Goal: Use online tool/utility: Utilize a website feature to perform a specific function

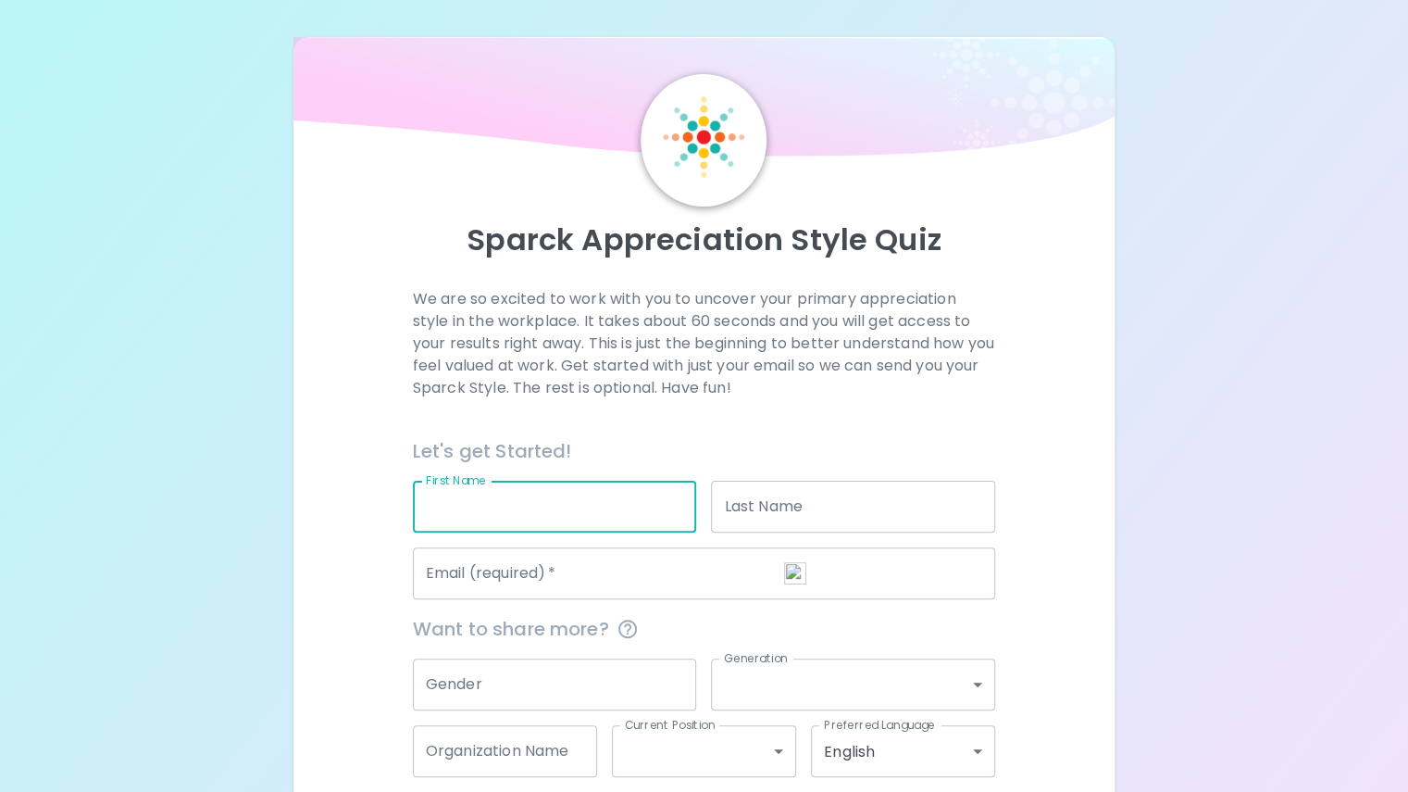
click at [583, 532] on input "First Name" at bounding box center [555, 507] width 284 height 52
type input "Eva"
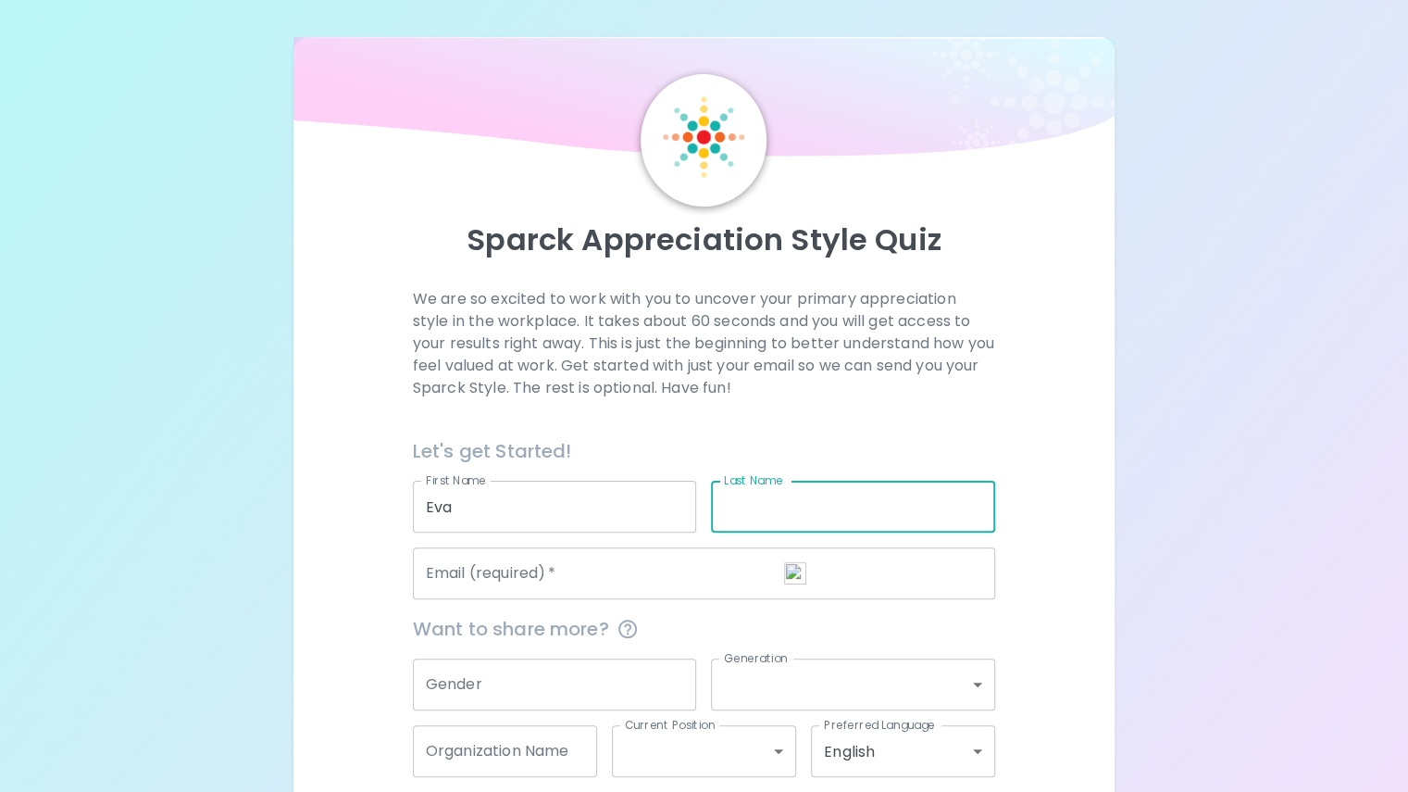
click at [768, 532] on input "Last Name" at bounding box center [853, 507] width 284 height 52
type input "[PERSON_NAME]"
click at [709, 599] on input "Email (required)   *" at bounding box center [704, 573] width 582 height 52
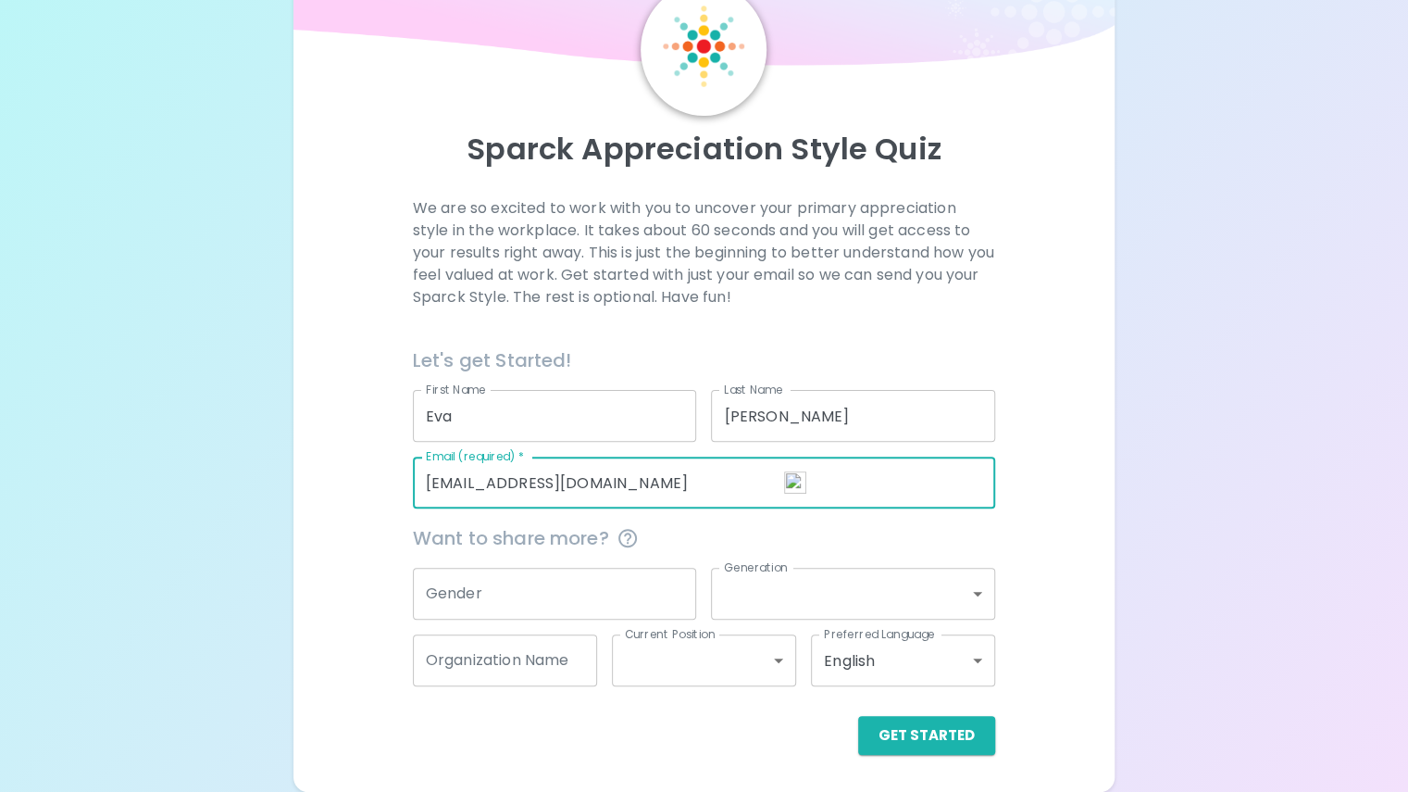
scroll to position [134, 0]
type input "[EMAIL_ADDRESS][DOMAIN_NAME]"
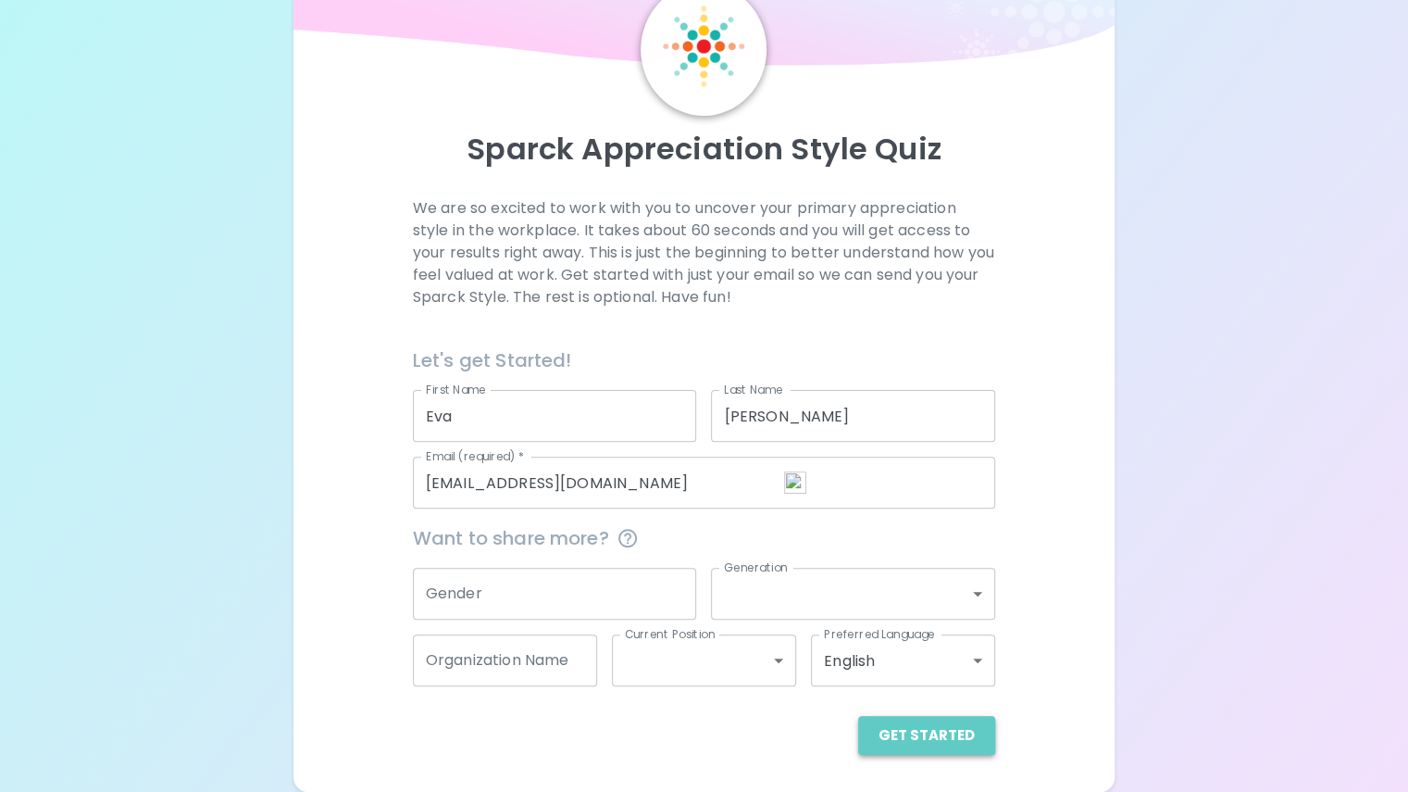
click at [862, 731] on button "Get Started" at bounding box center [926, 735] width 137 height 39
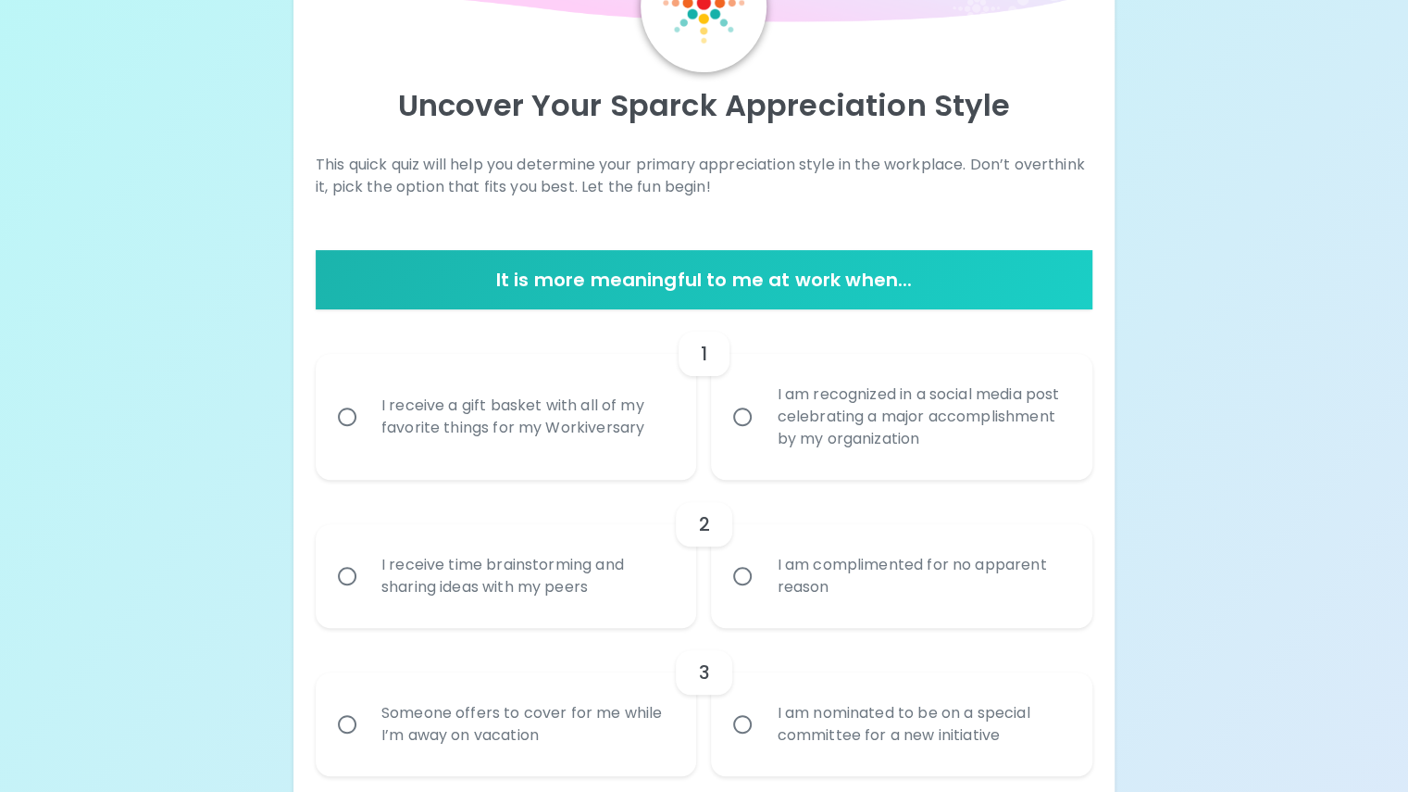
click at [367, 436] on input "I receive a gift basket with all of my favorite things for my Workiversary" at bounding box center [347, 416] width 39 height 39
radio input "true"
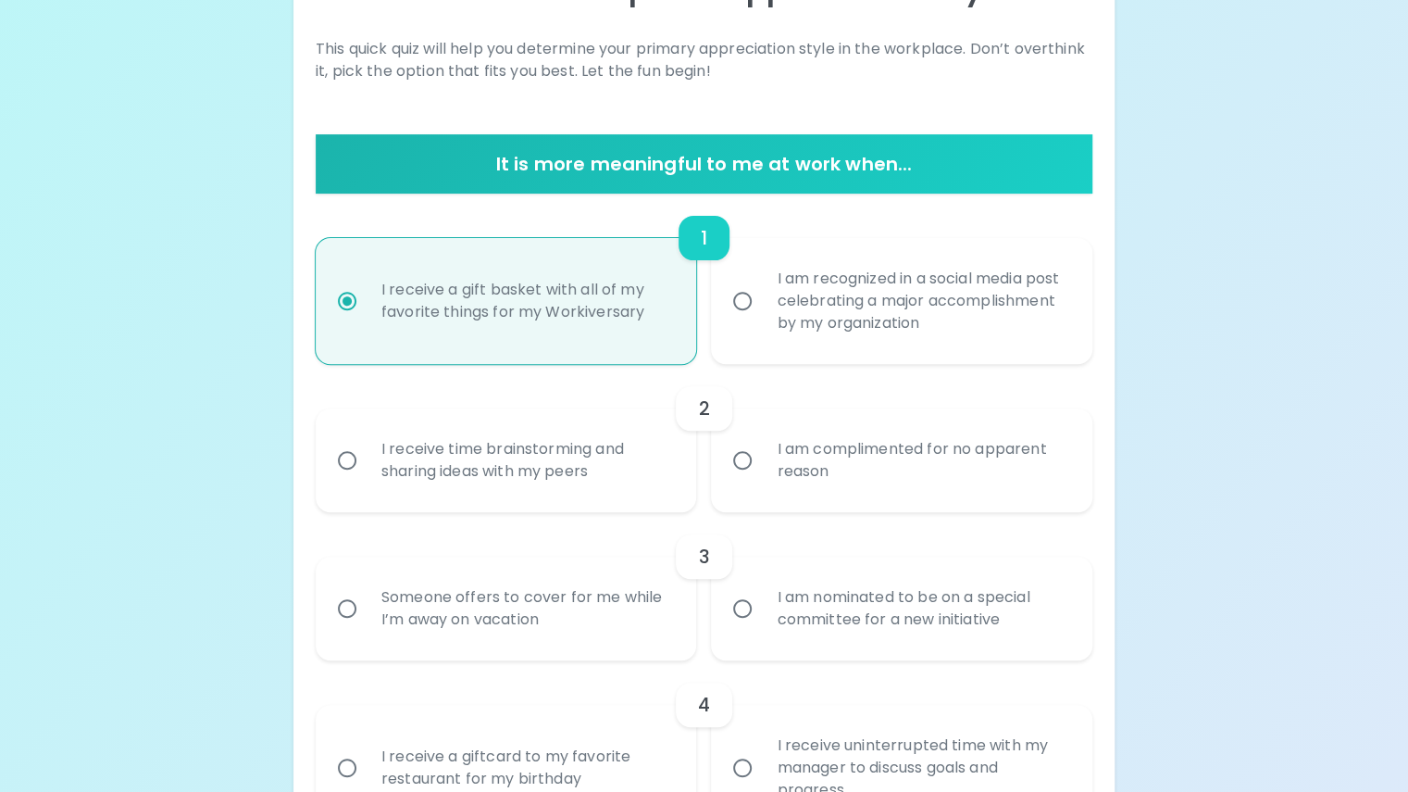
scroll to position [282, 0]
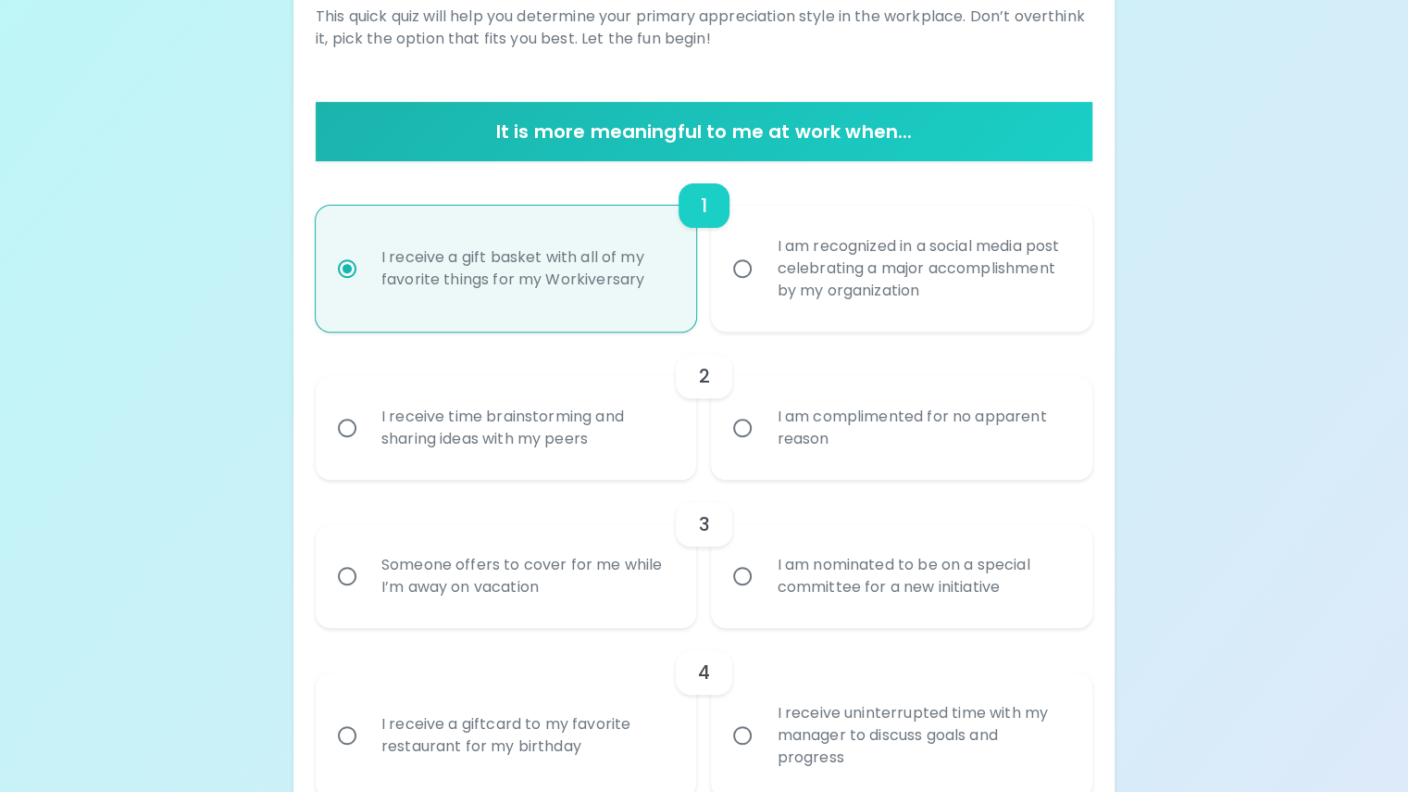
click at [723, 249] on input "I am recognized in a social media post celebrating a major accomplishment by my…" at bounding box center [742, 268] width 39 height 39
radio input "true"
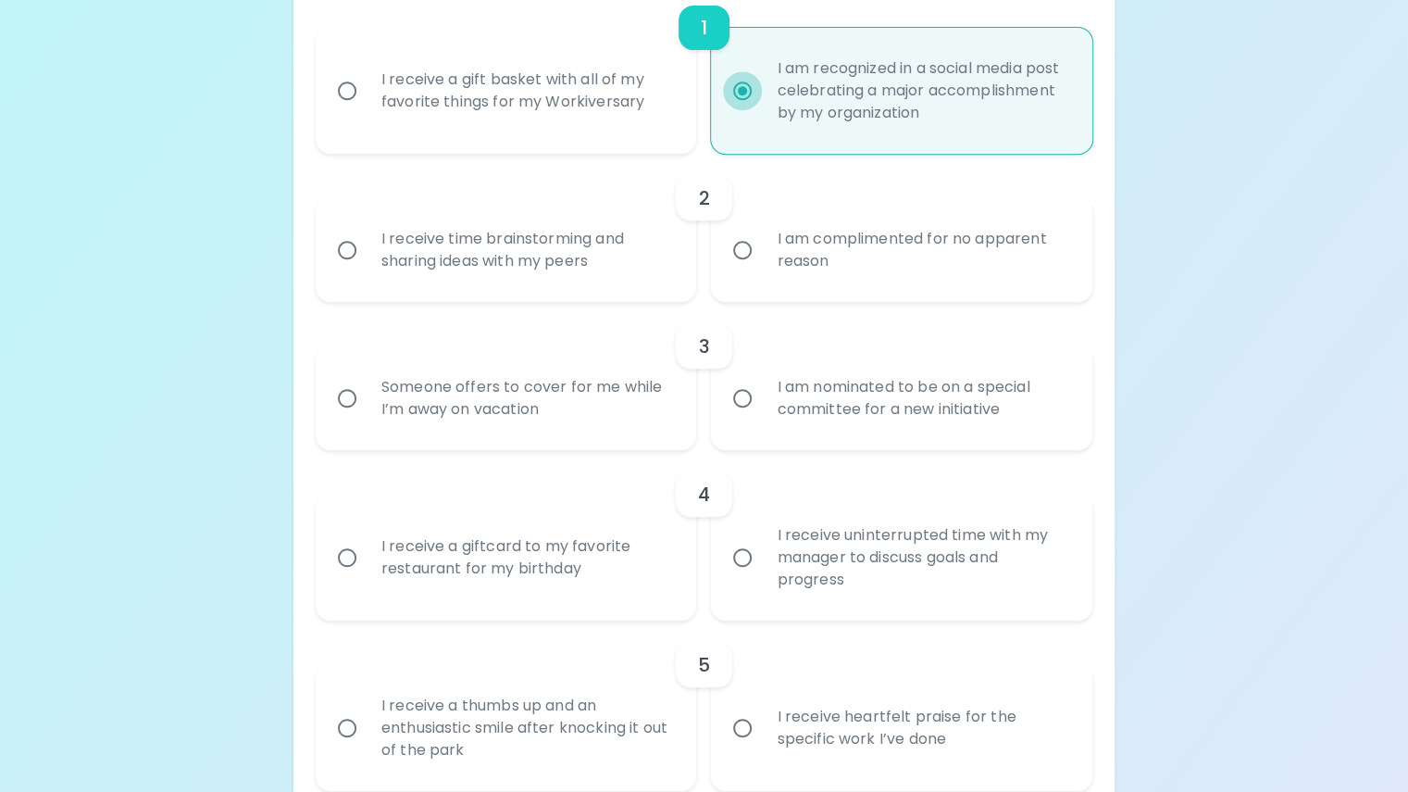
scroll to position [457, 0]
click at [367, 113] on input "I receive a gift basket with all of my favorite things for my Workiversary" at bounding box center [347, 93] width 39 height 39
radio input "true"
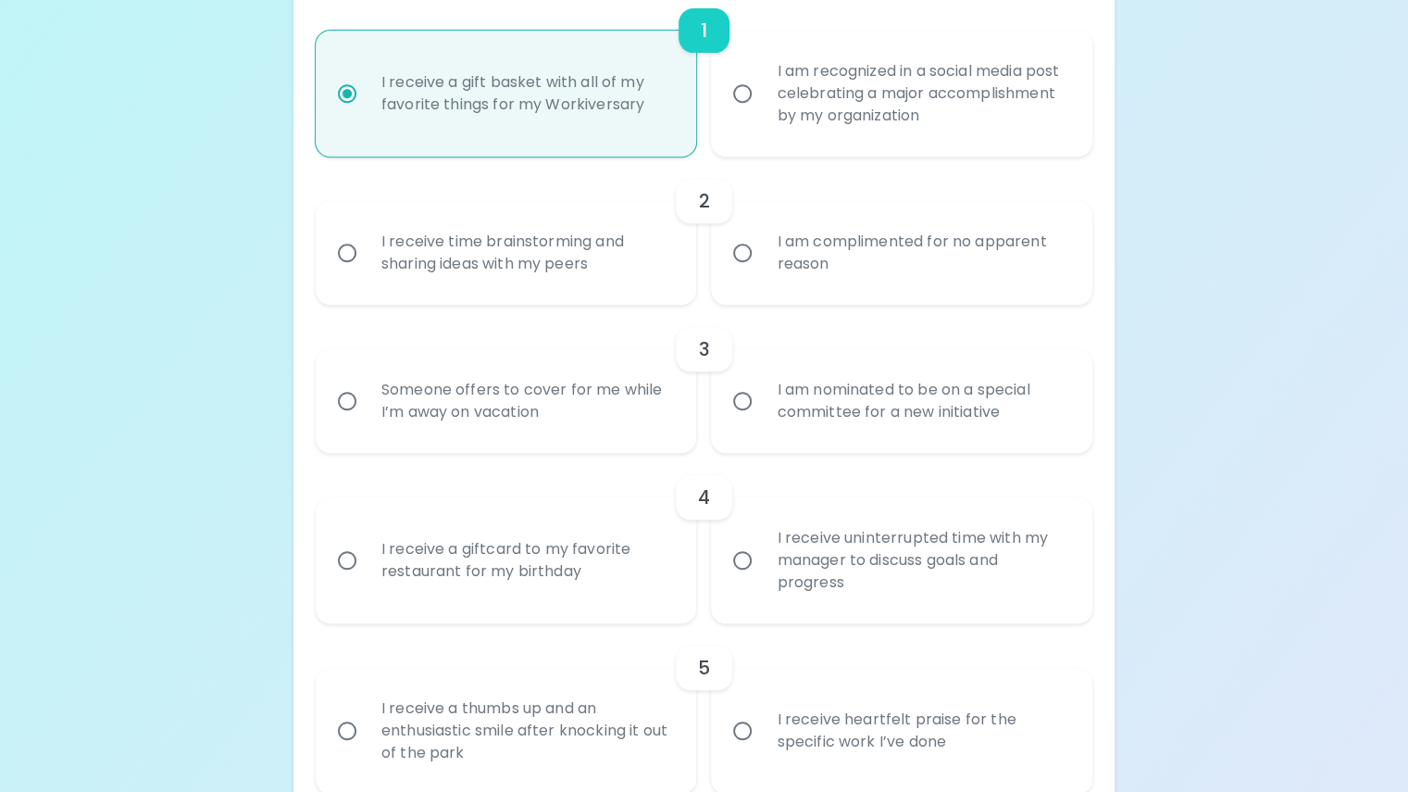
click at [367, 272] on input "I receive time brainstorming and sharing ideas with my peers" at bounding box center [347, 252] width 39 height 39
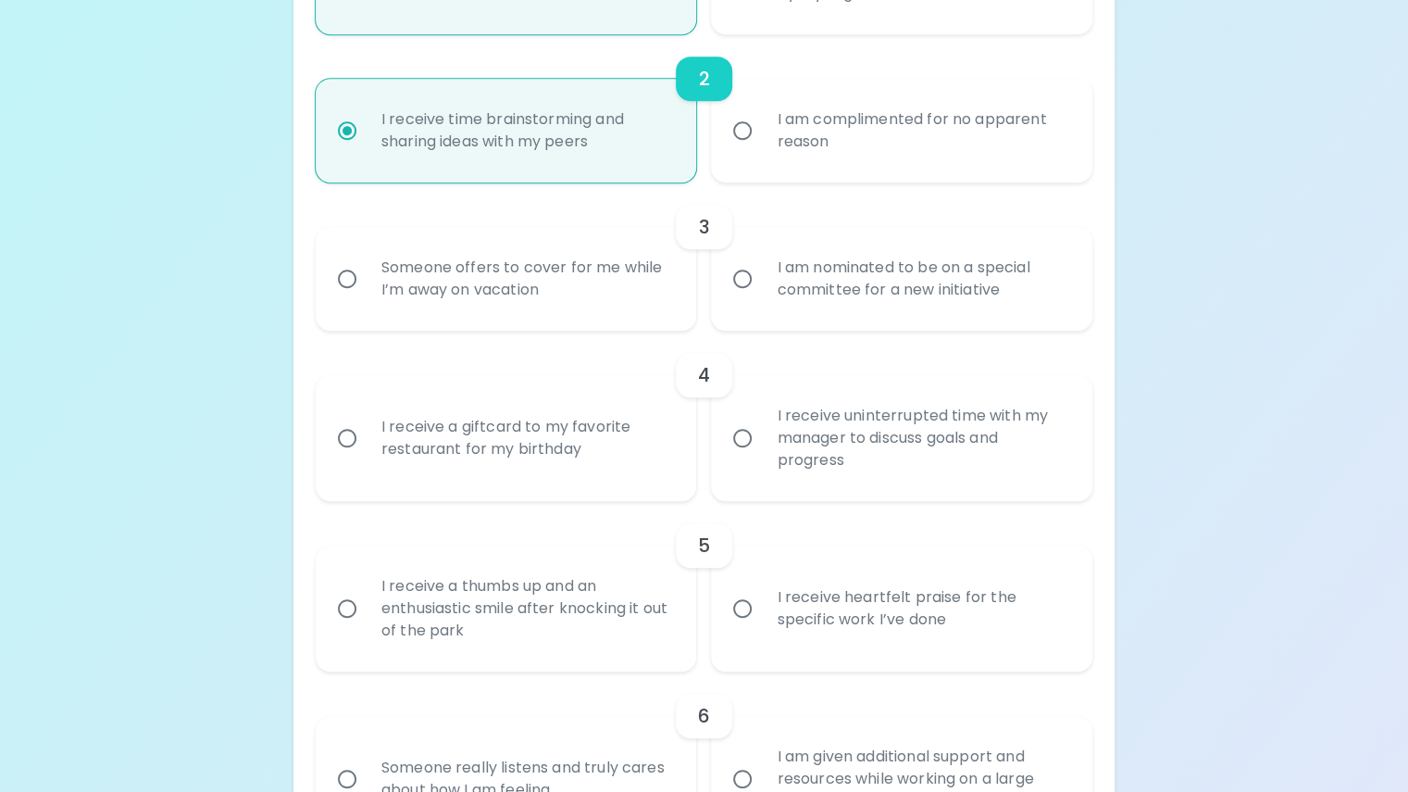
scroll to position [606, 0]
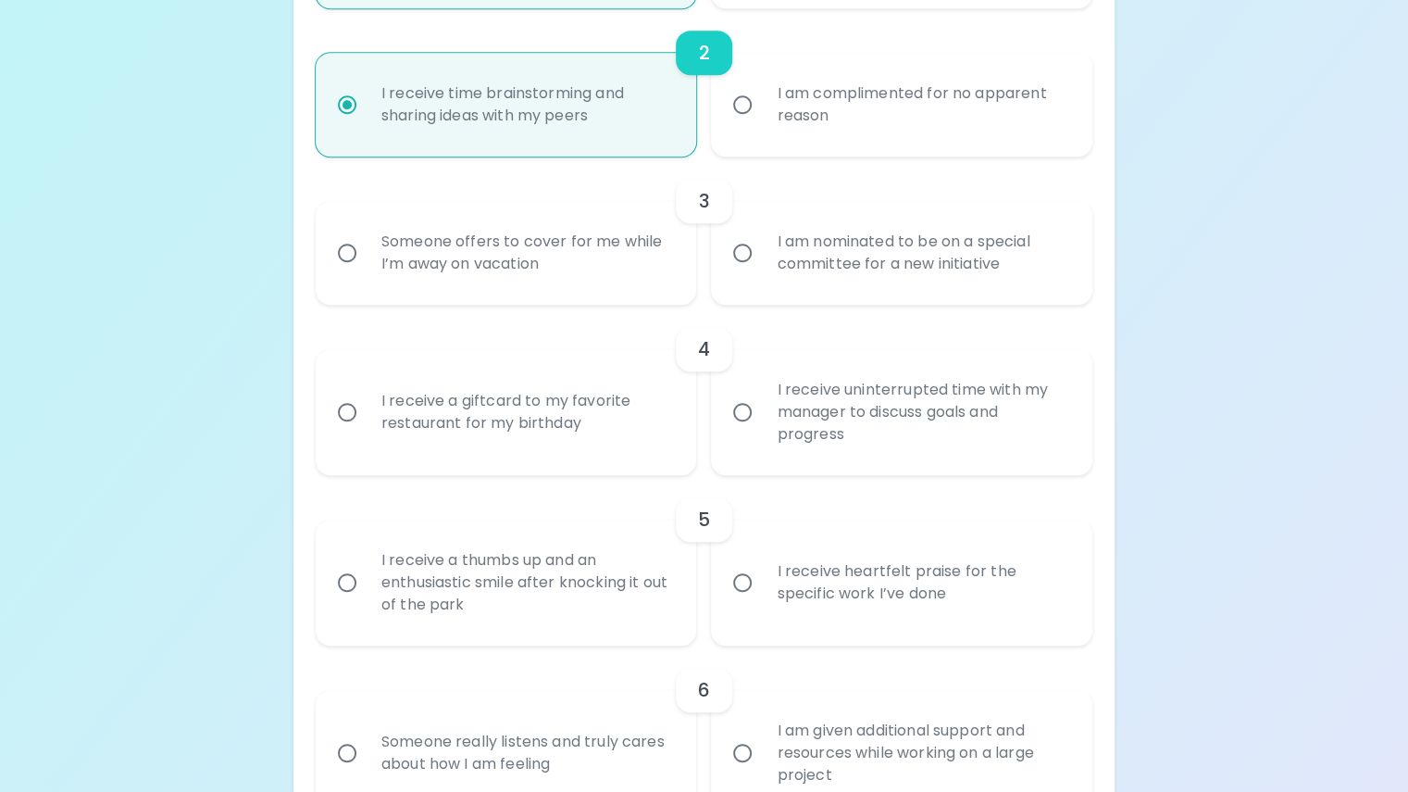
radio input "true"
click at [367, 272] on input "Someone offers to cover for me while I’m away on vacation" at bounding box center [347, 252] width 39 height 39
radio input "false"
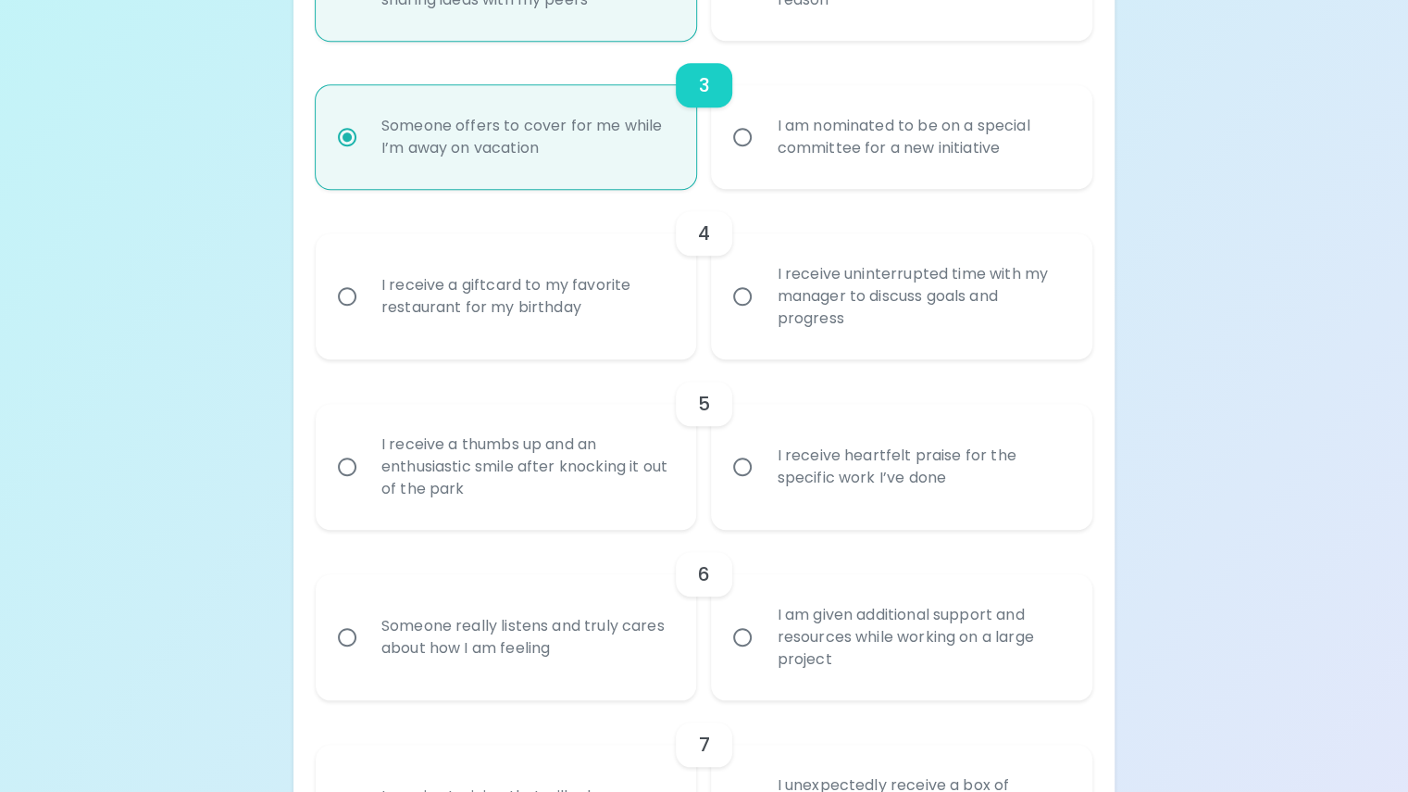
scroll to position [754, 0]
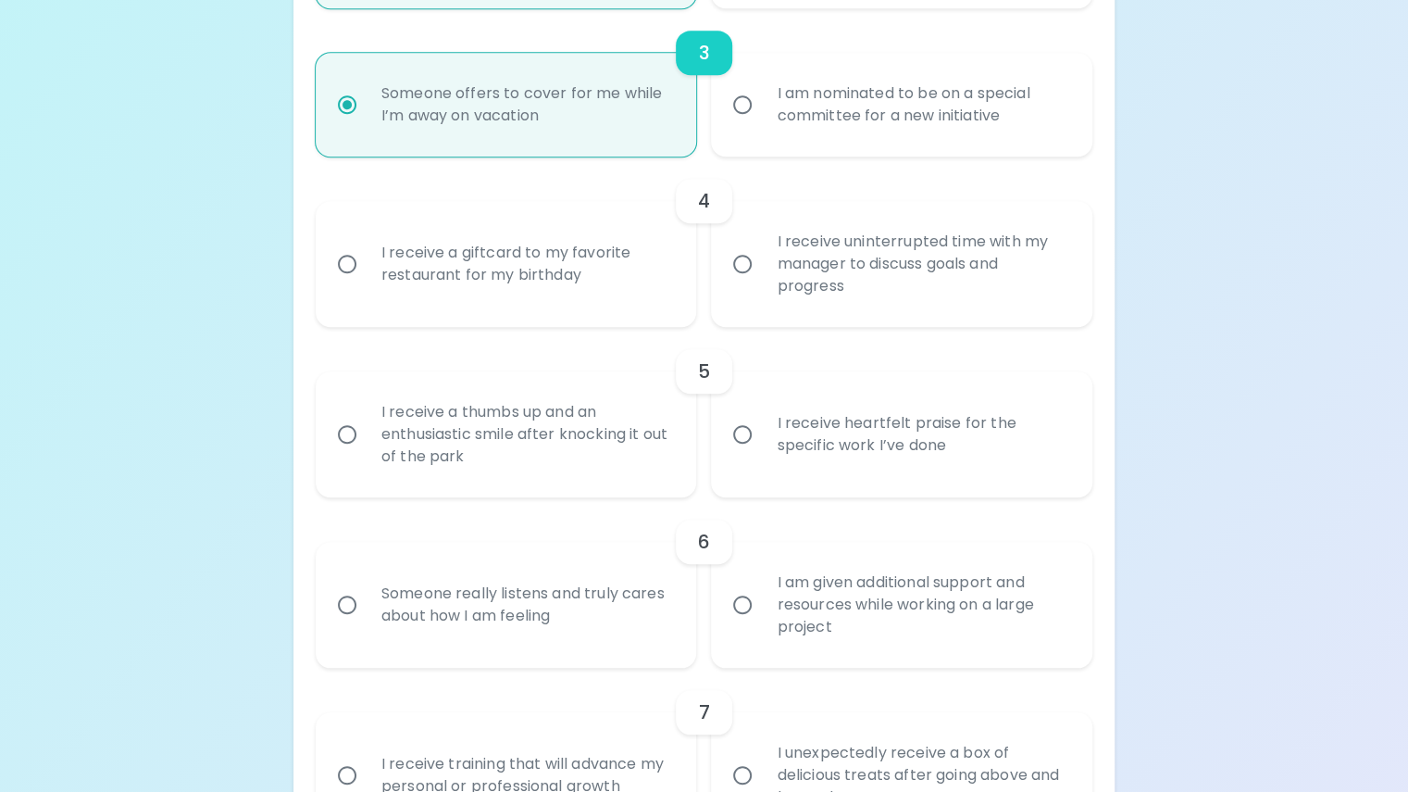
radio input "true"
click at [742, 283] on input "I receive uninterrupted time with my manager to discuss goals and progress" at bounding box center [742, 263] width 39 height 39
radio input "false"
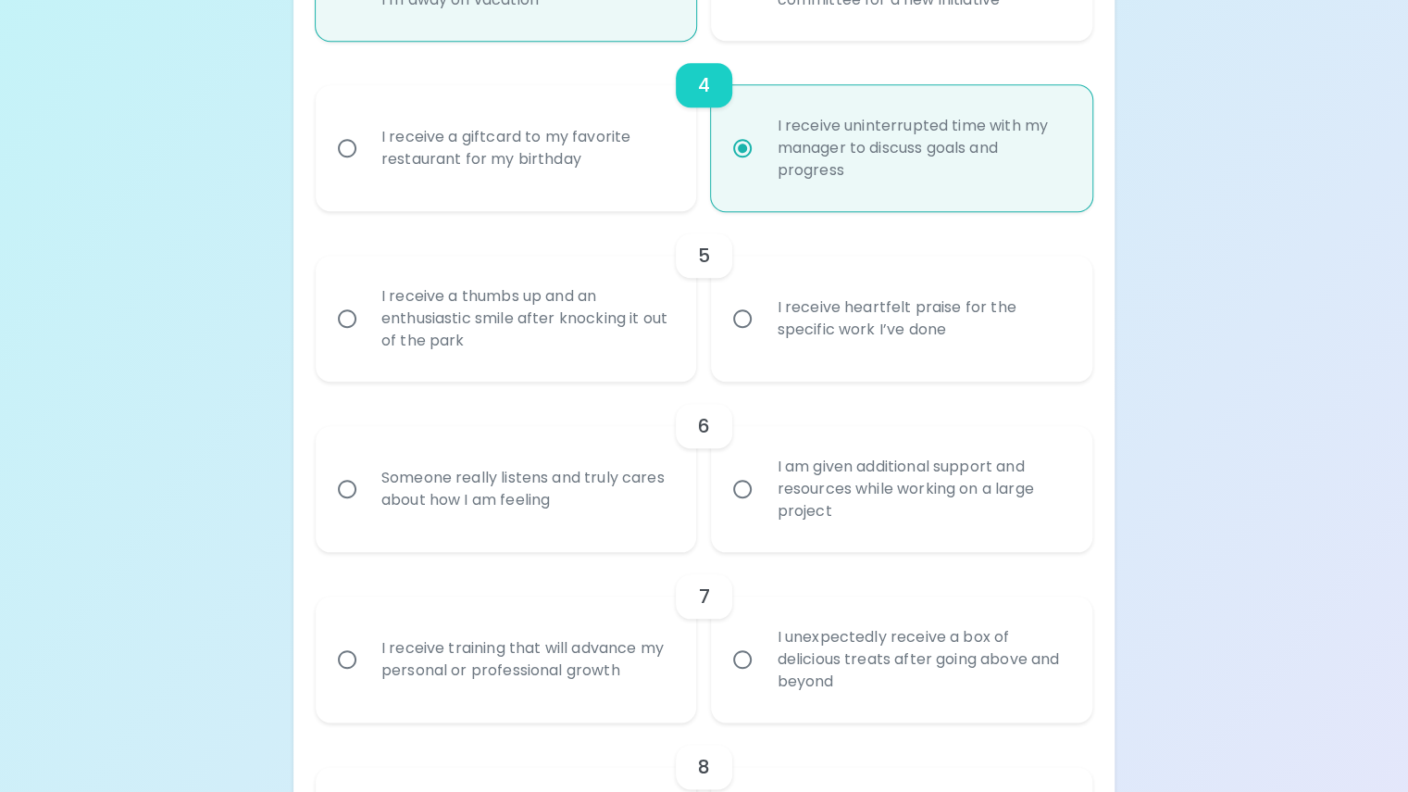
scroll to position [902, 0]
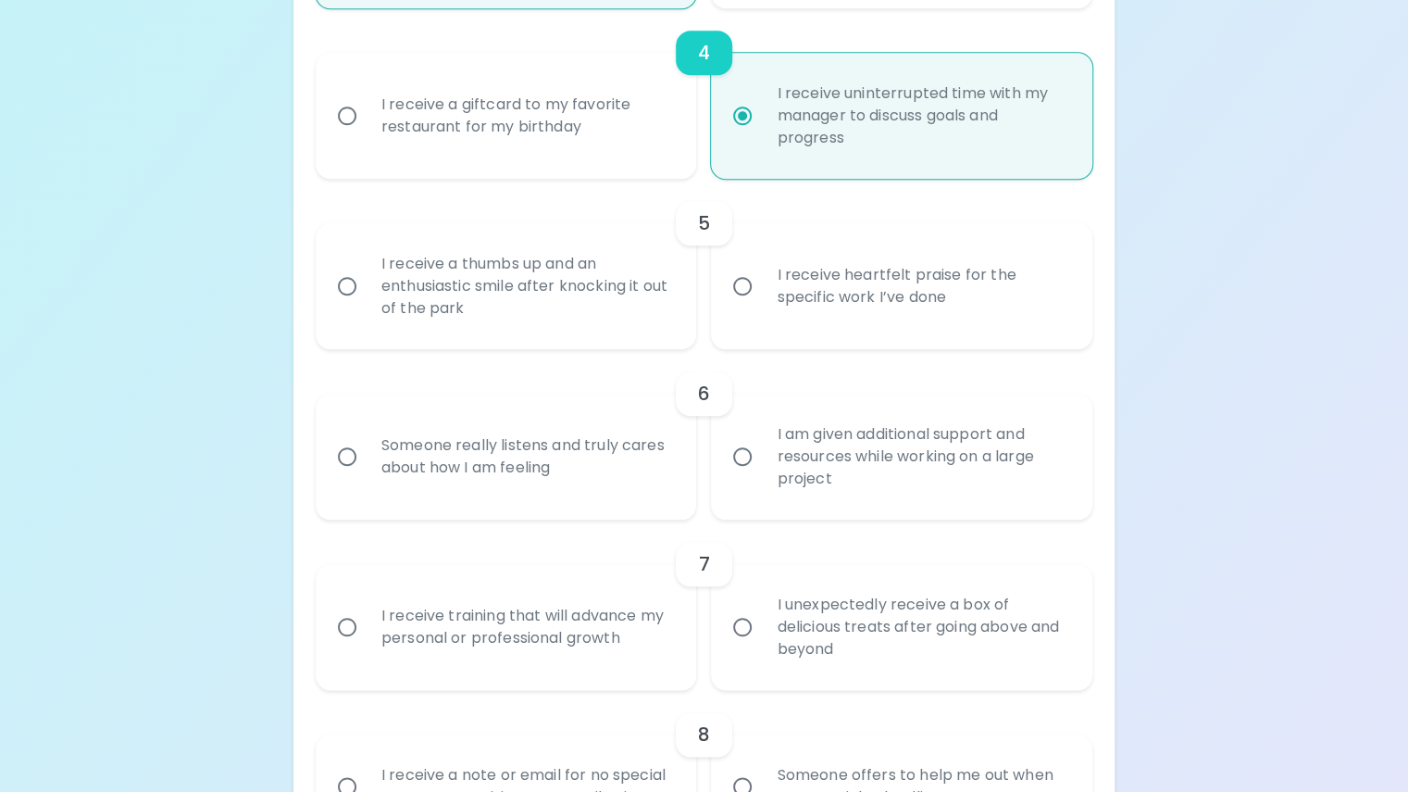
radio input "true"
click at [748, 306] on input "I receive heartfelt praise for the specific work I’ve done" at bounding box center [742, 286] width 39 height 39
radio input "false"
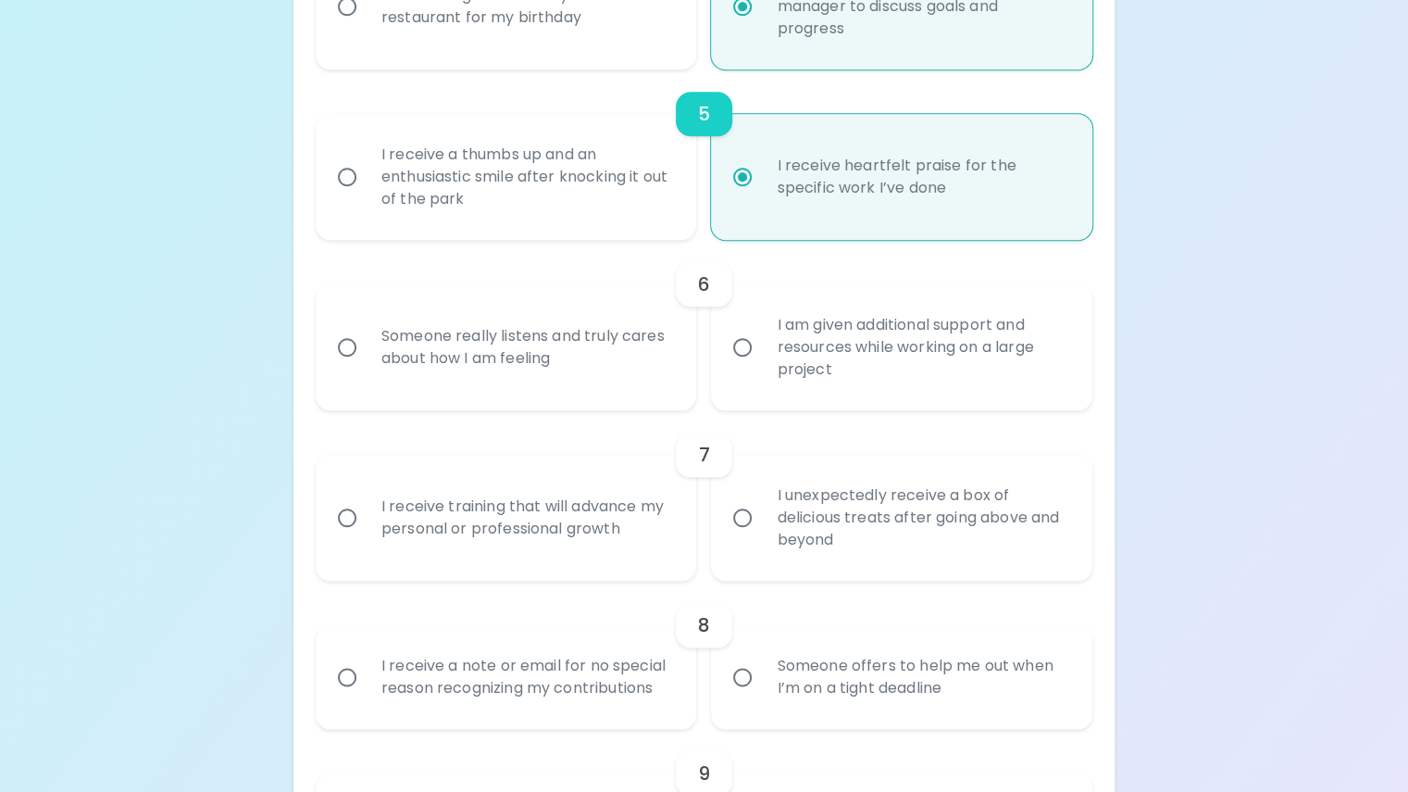
scroll to position [1050, 0]
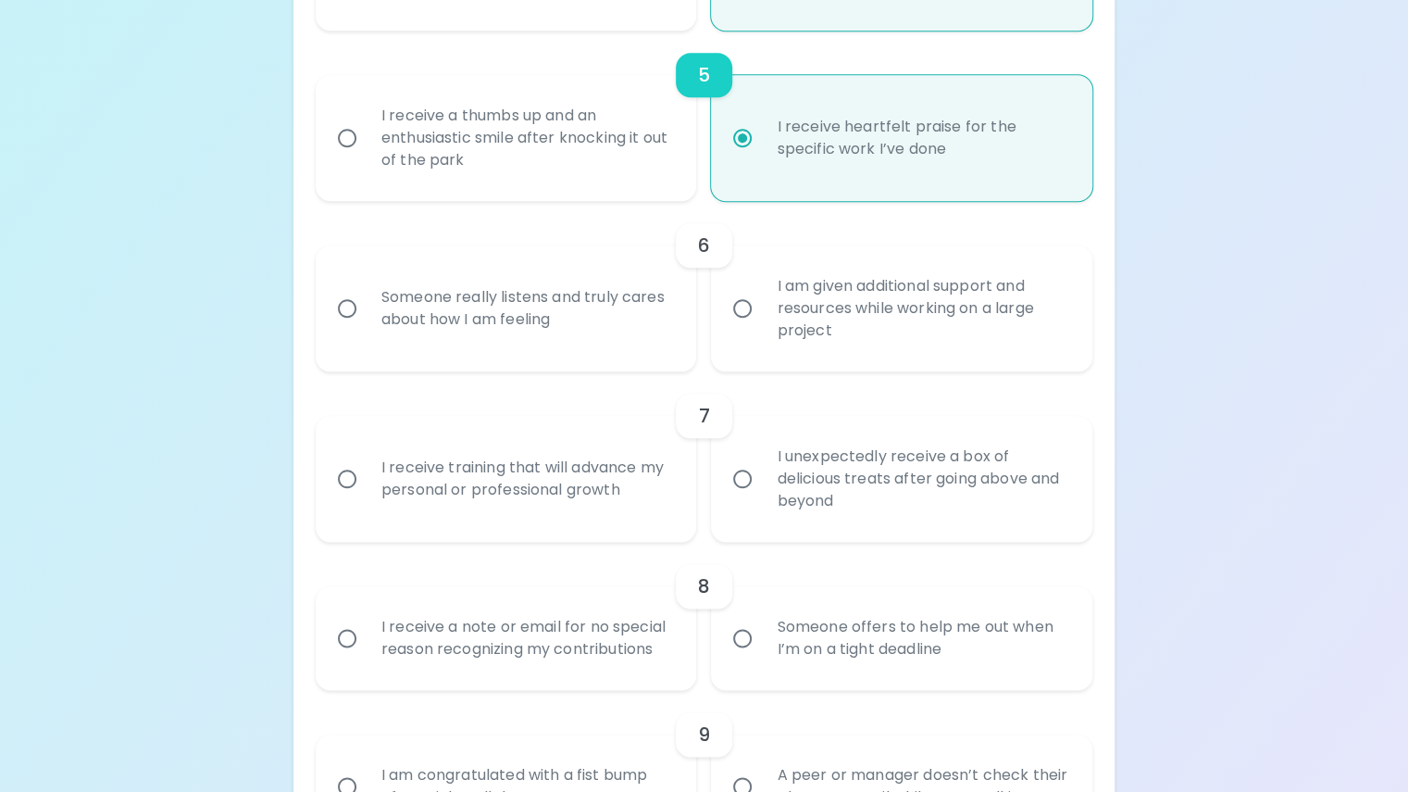
radio input "true"
click at [367, 328] on input "Someone really listens and truly cares about how I am feeling" at bounding box center [347, 308] width 39 height 39
radio input "false"
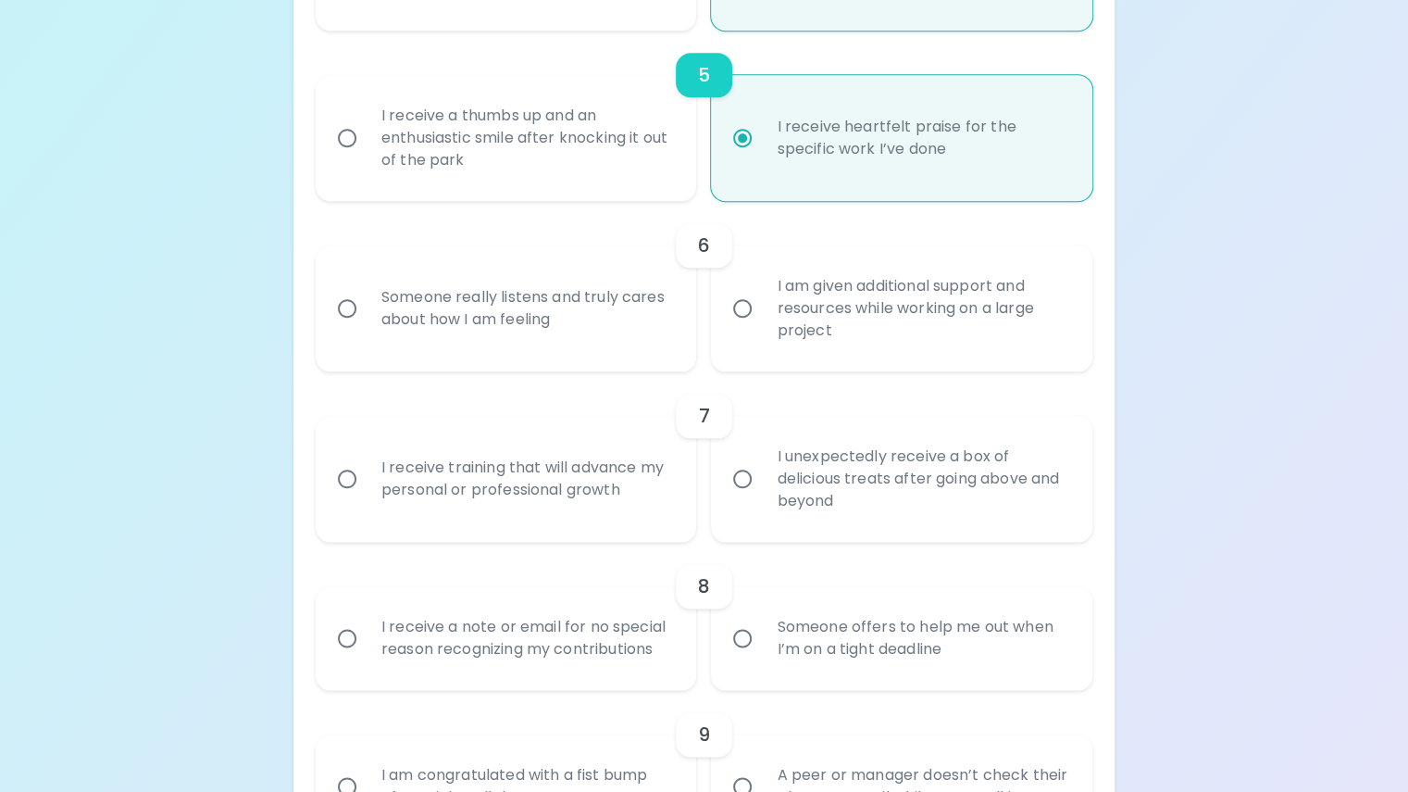
radio input "false"
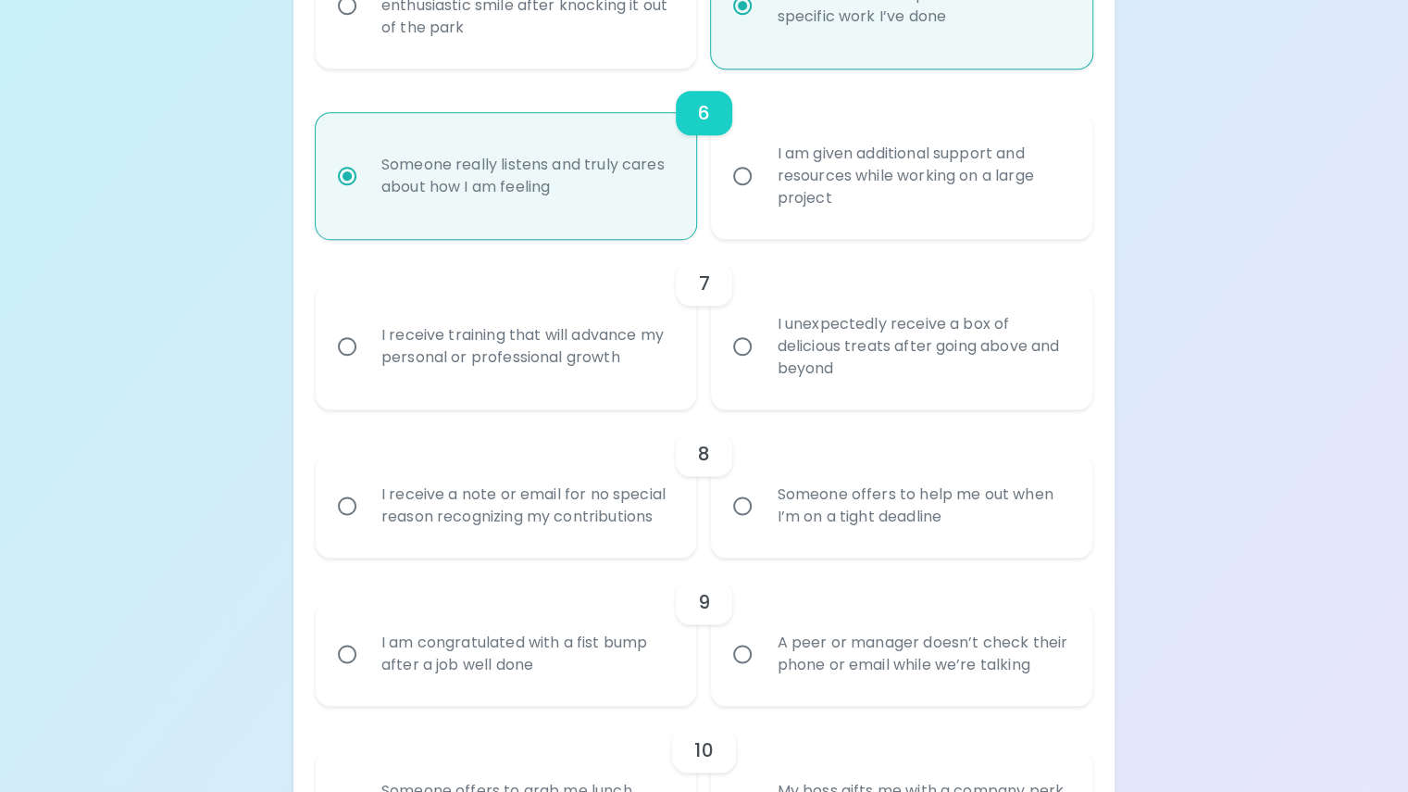
scroll to position [1198, 0]
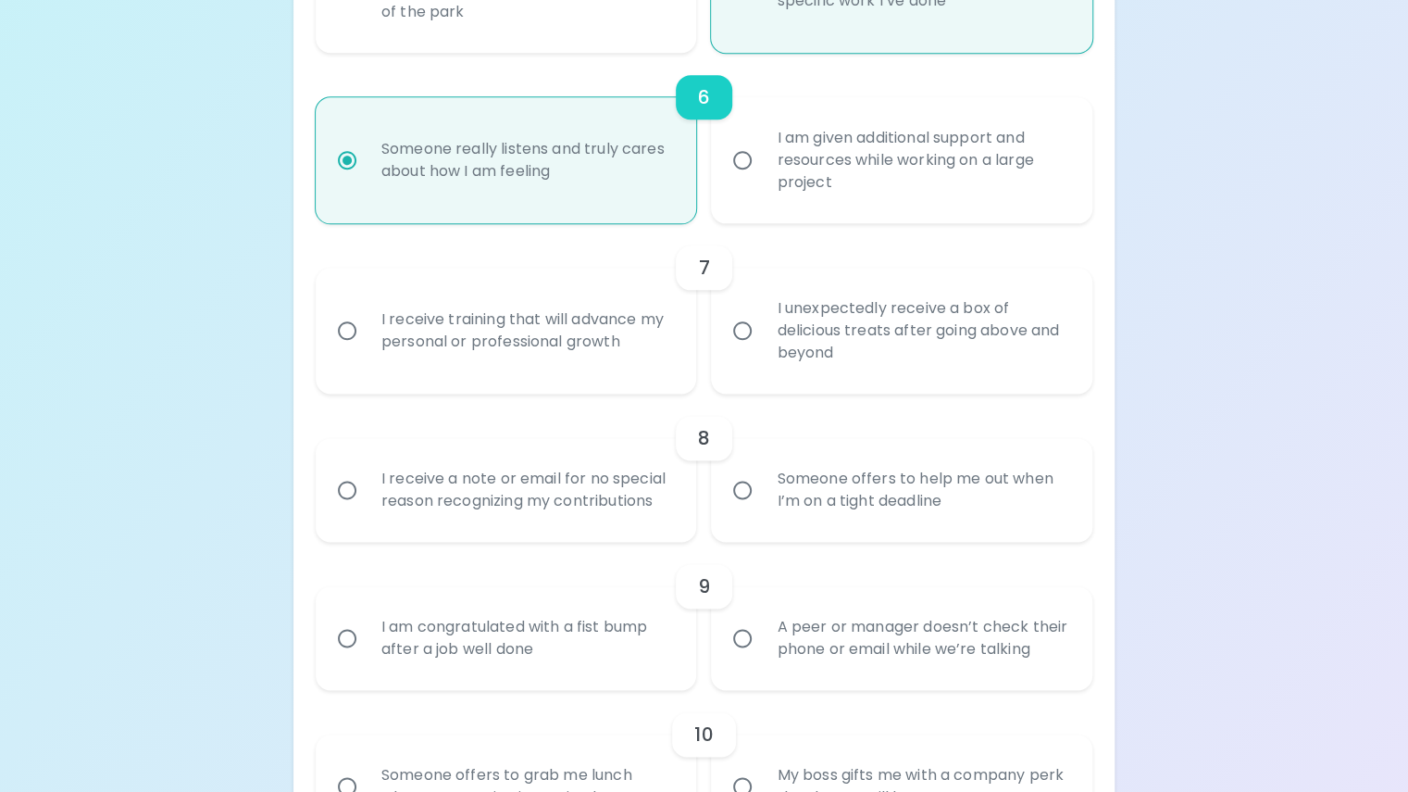
radio input "true"
click at [367, 350] on input "I receive training that will advance my personal or professional growth" at bounding box center [347, 330] width 39 height 39
radio input "false"
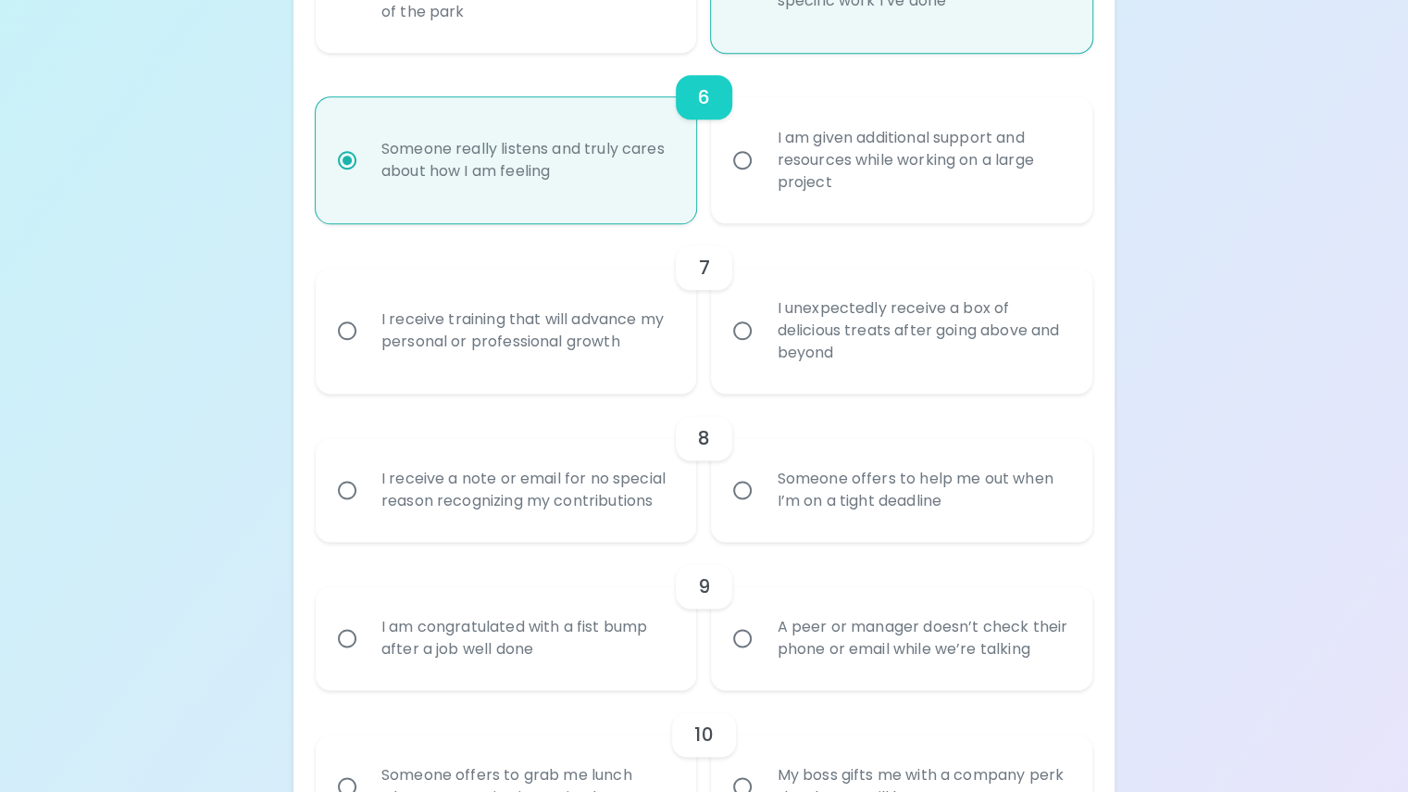
radio input "false"
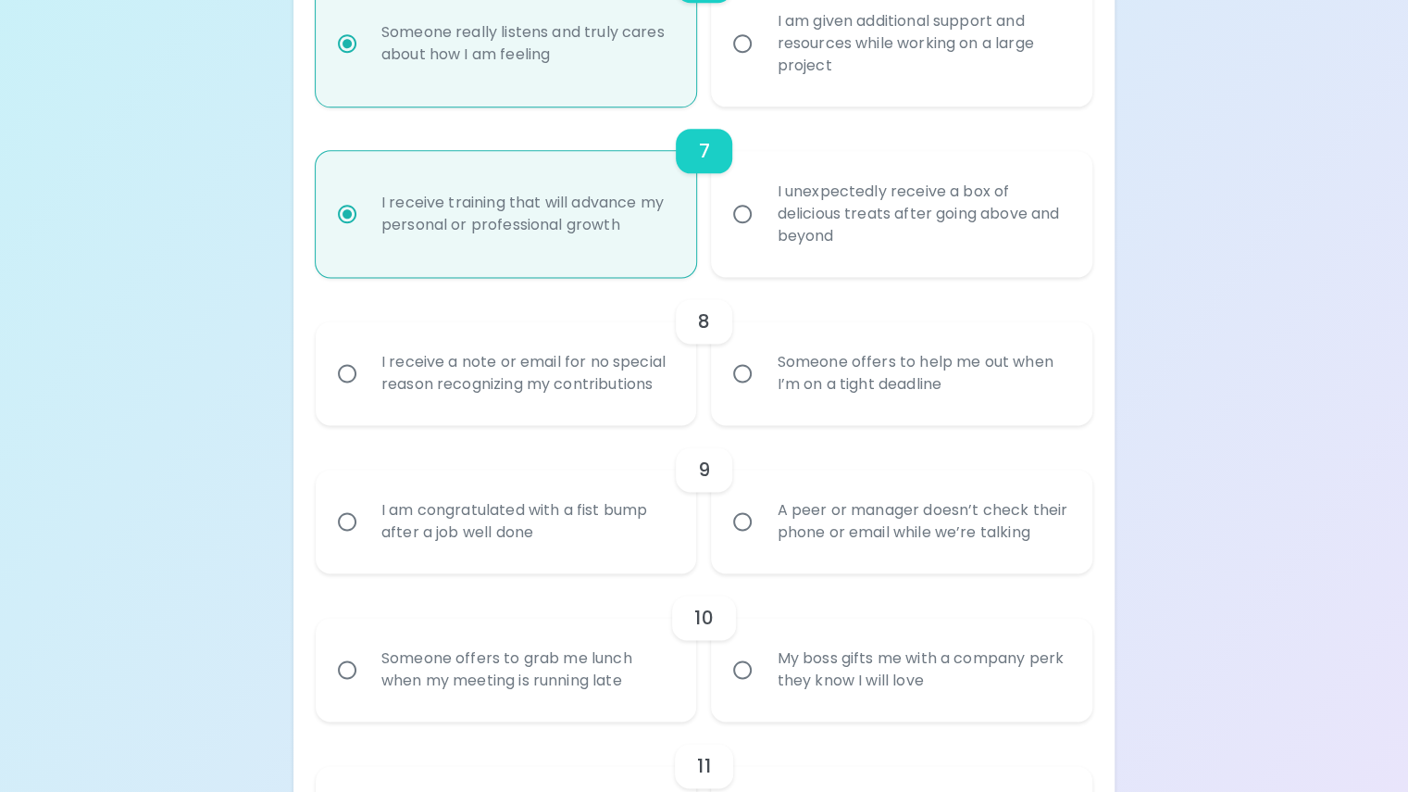
scroll to position [1346, 0]
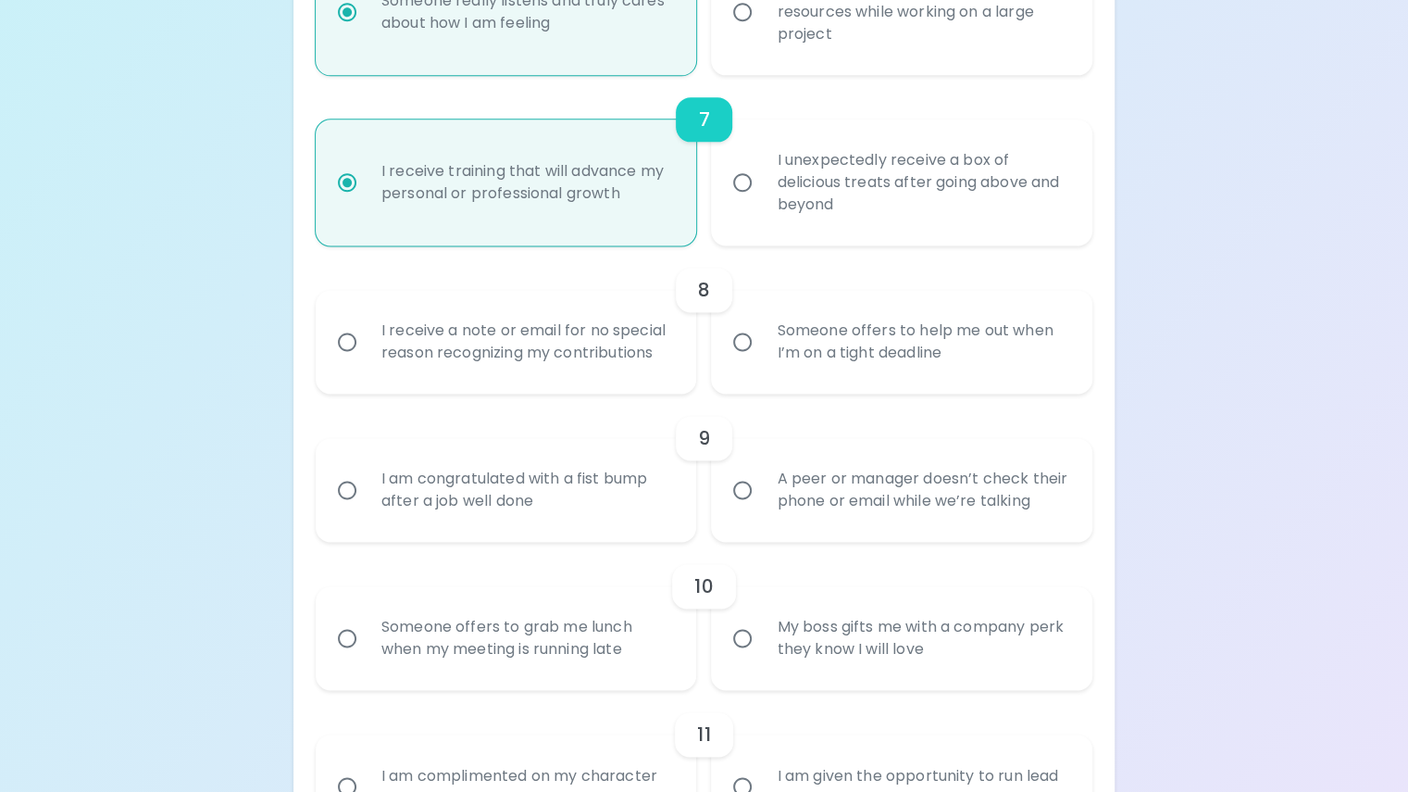
radio input "true"
click at [740, 361] on input "Someone offers to help me out when I’m on a tight deadline" at bounding box center [742, 341] width 39 height 39
radio input "false"
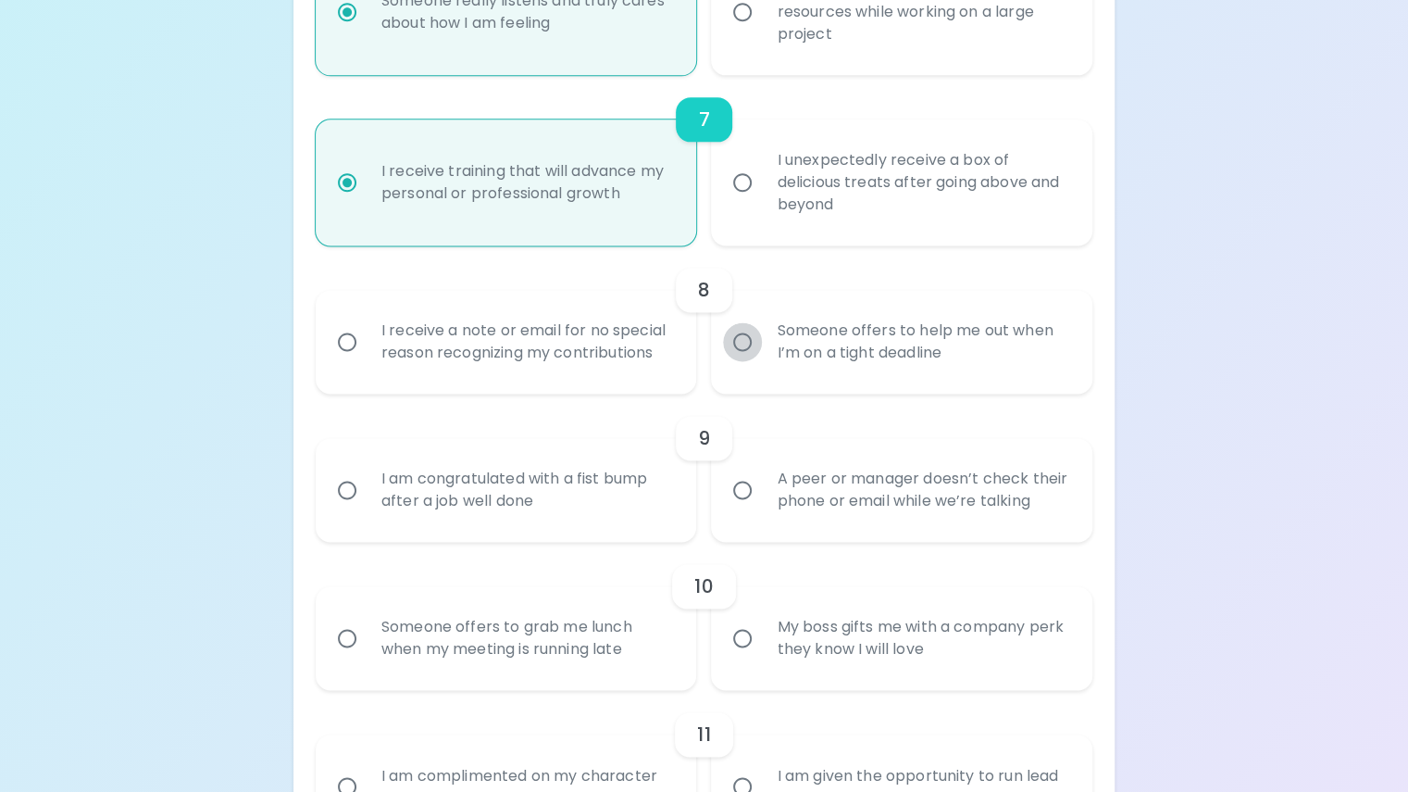
radio input "false"
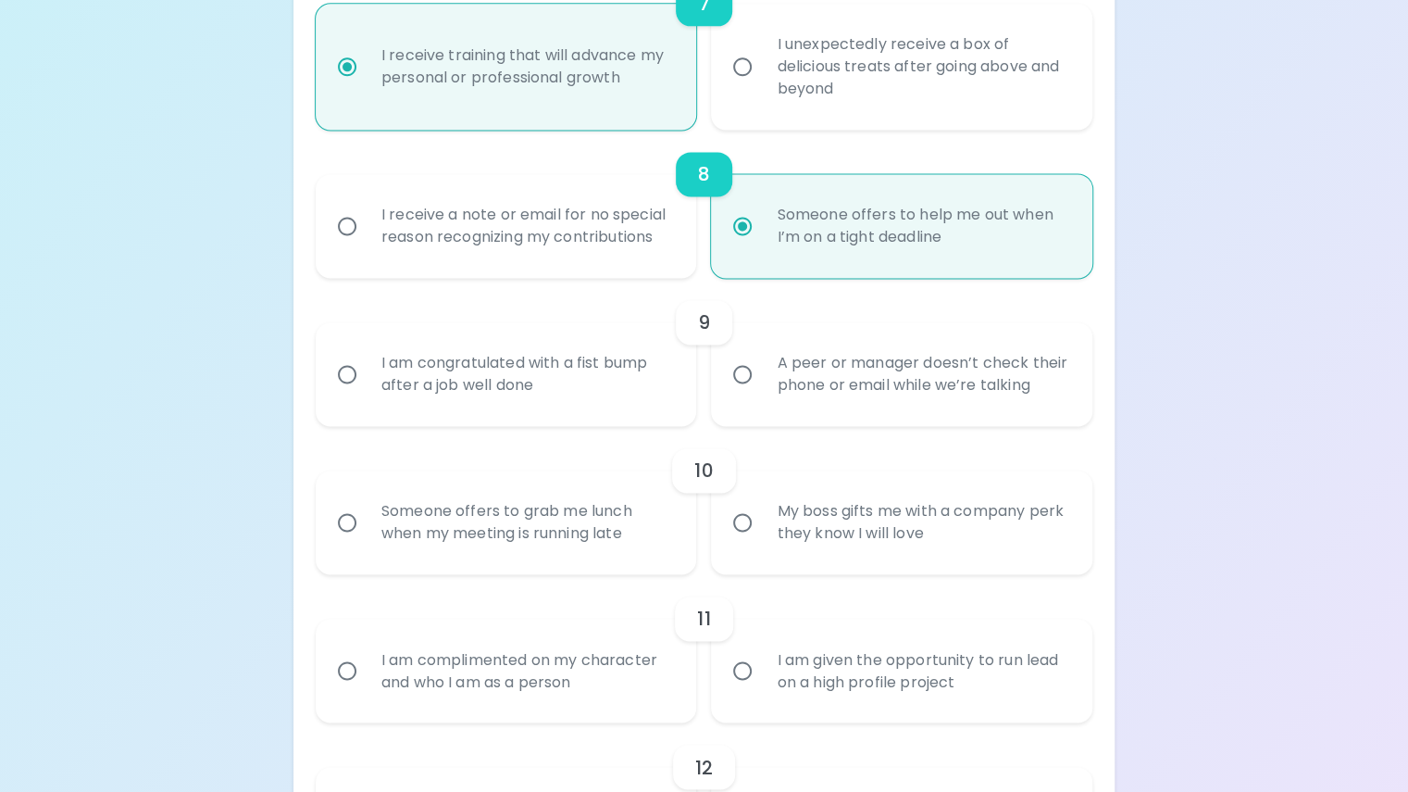
scroll to position [1494, 0]
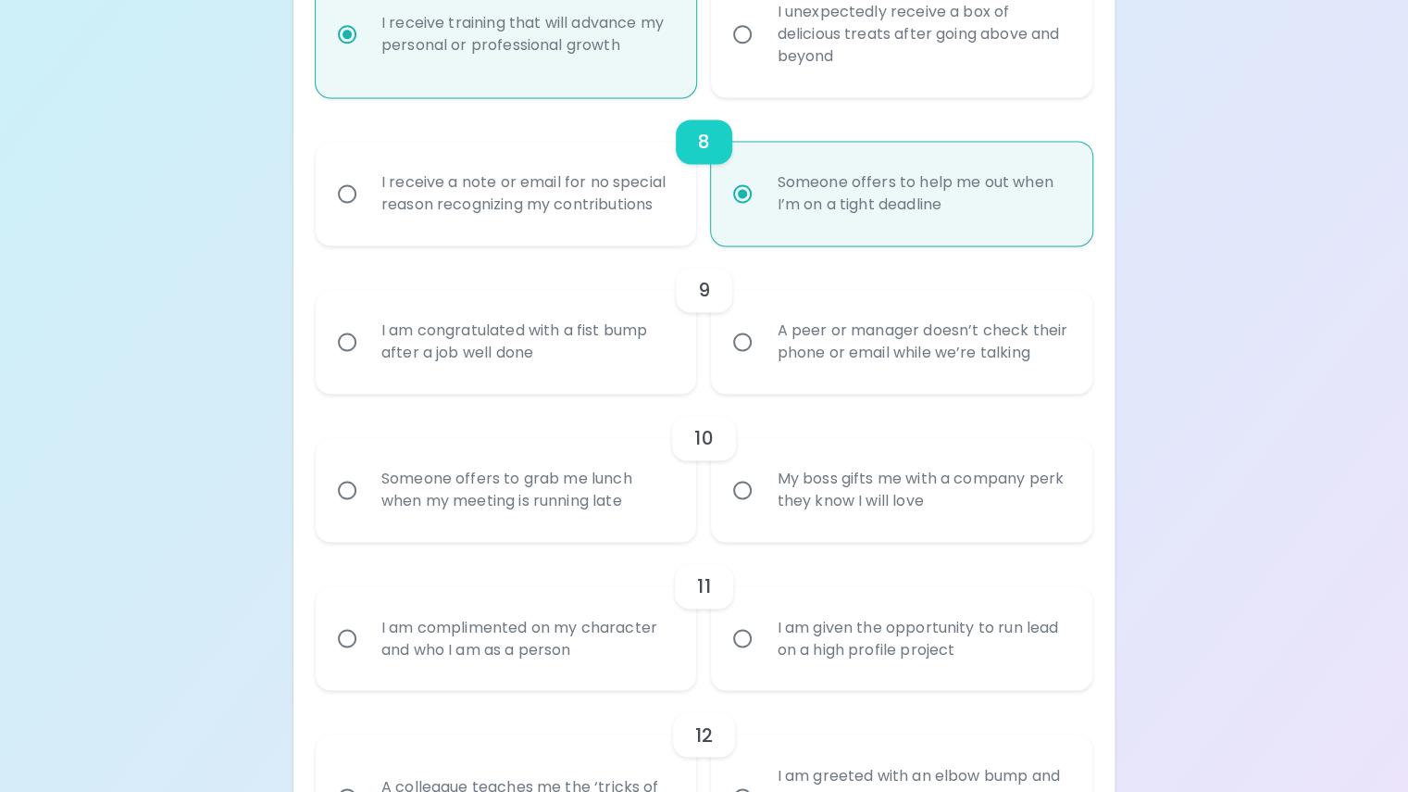
radio input "true"
click at [740, 361] on input "A peer or manager doesn’t check their phone or email while we’re talking" at bounding box center [742, 341] width 39 height 39
radio input "false"
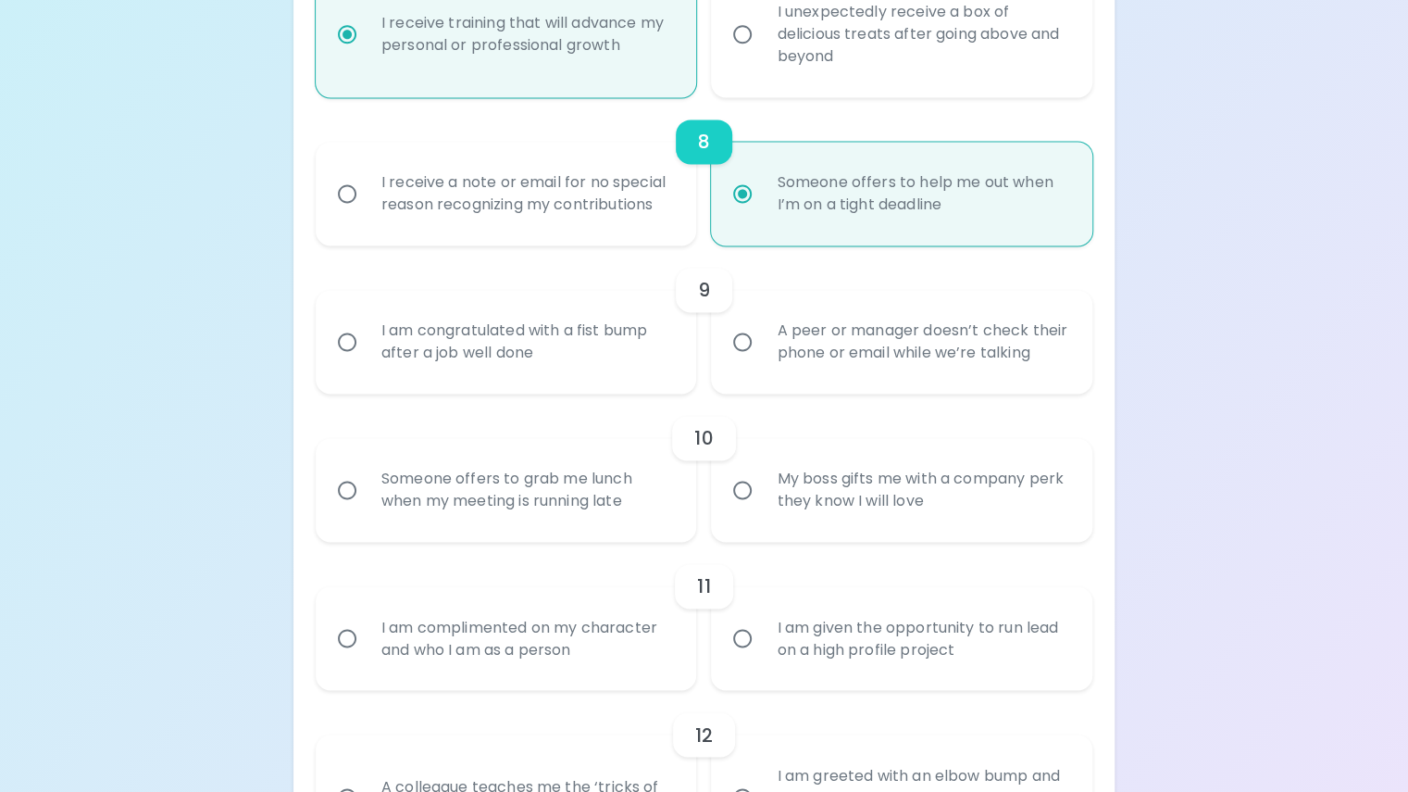
radio input "false"
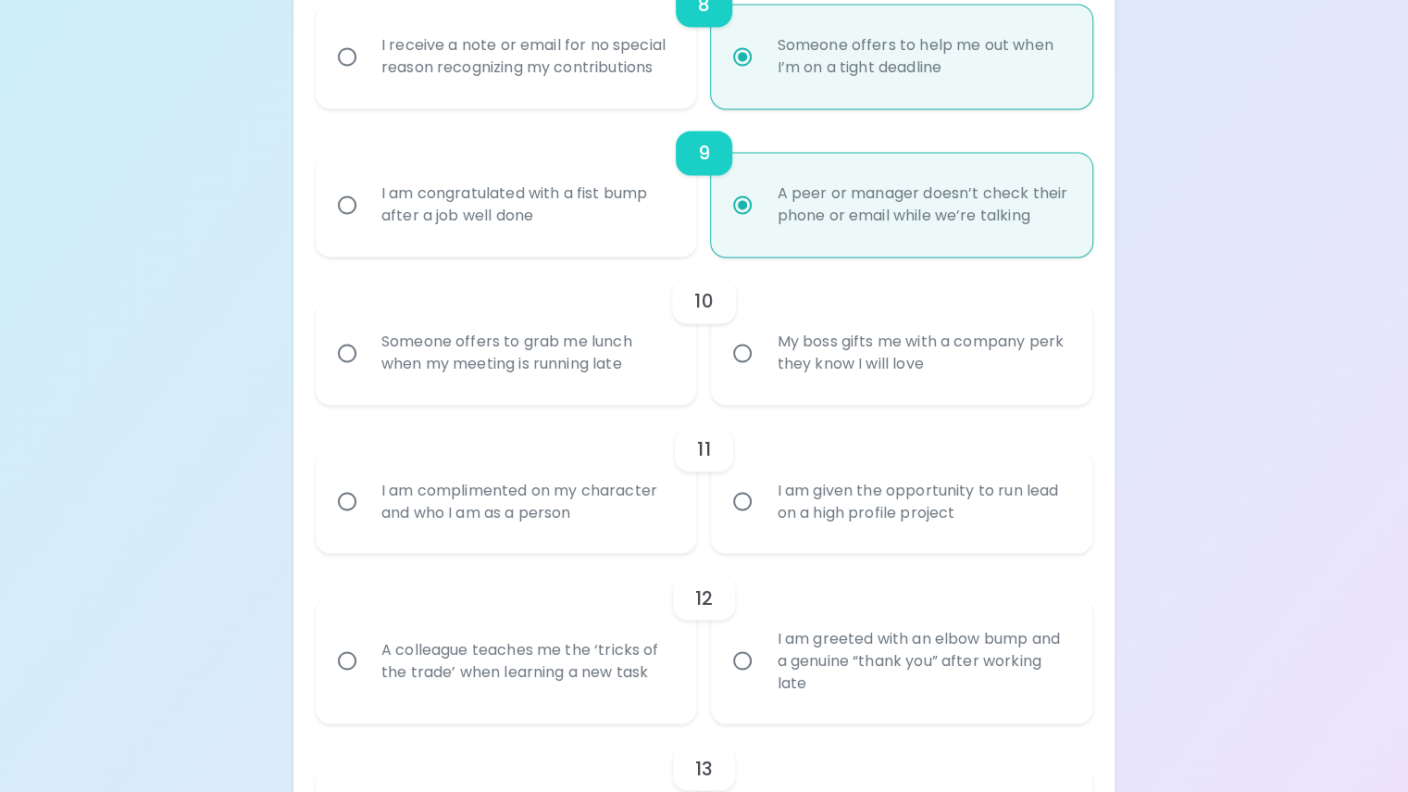
scroll to position [1643, 0]
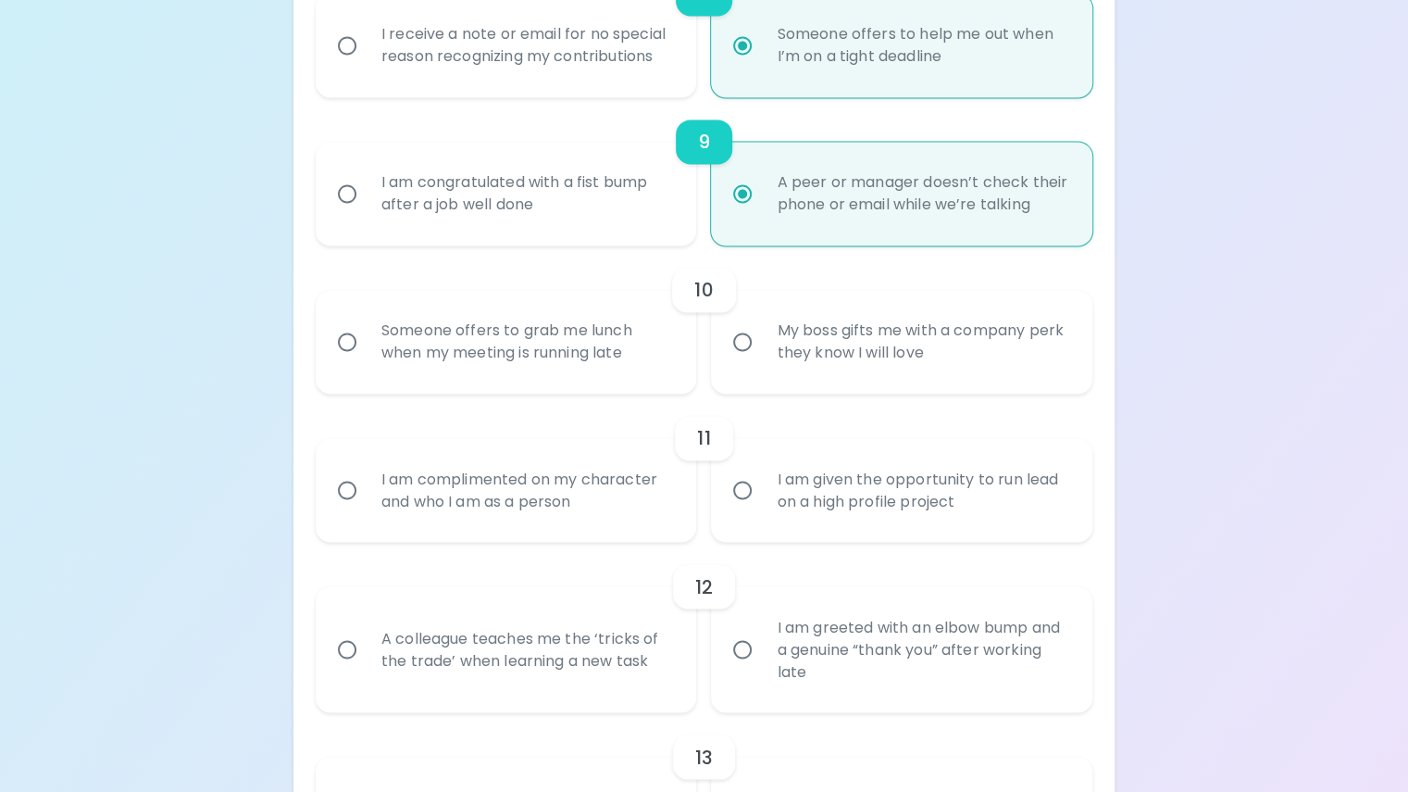
radio input "true"
click at [367, 361] on input "Someone offers to grab me lunch when my meeting is running late" at bounding box center [347, 341] width 39 height 39
radio input "false"
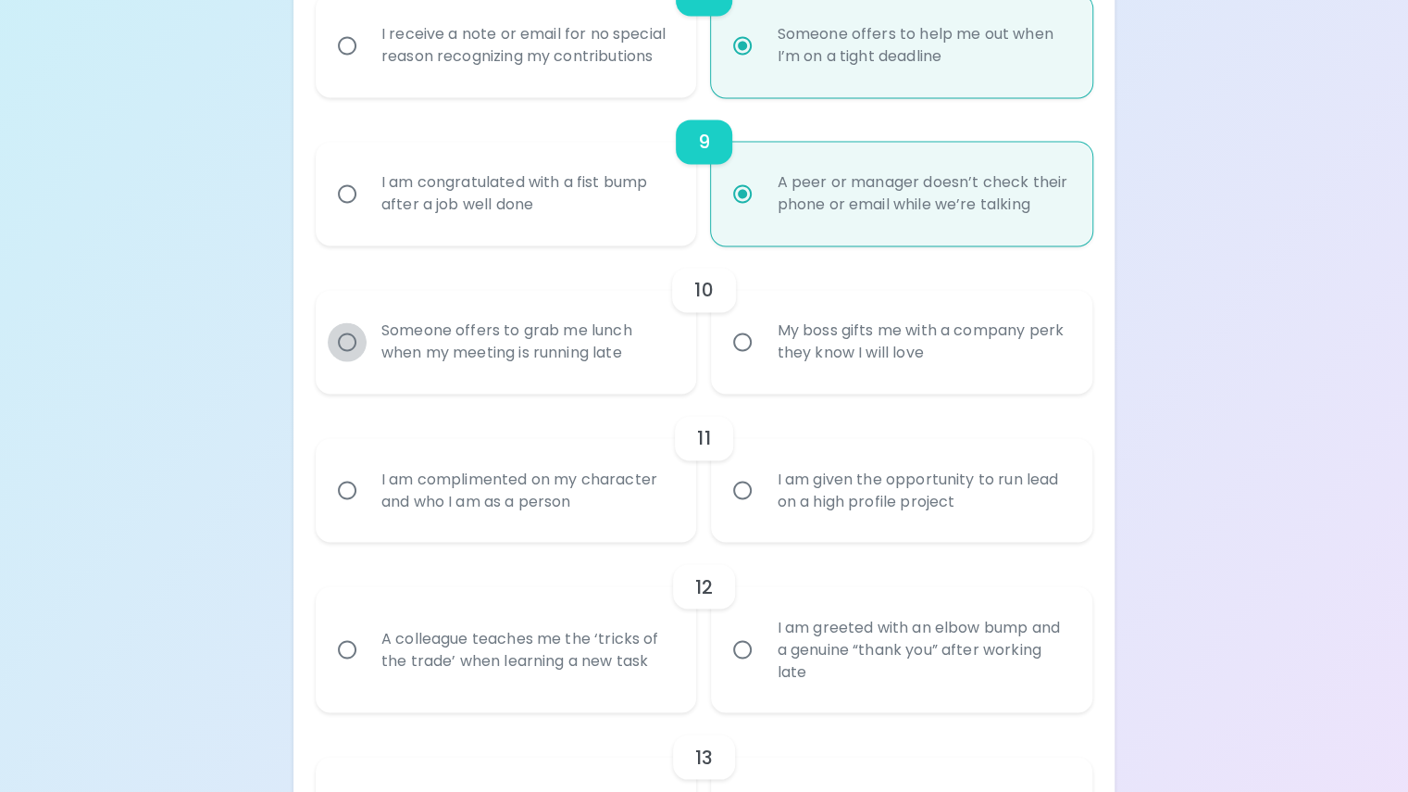
radio input "false"
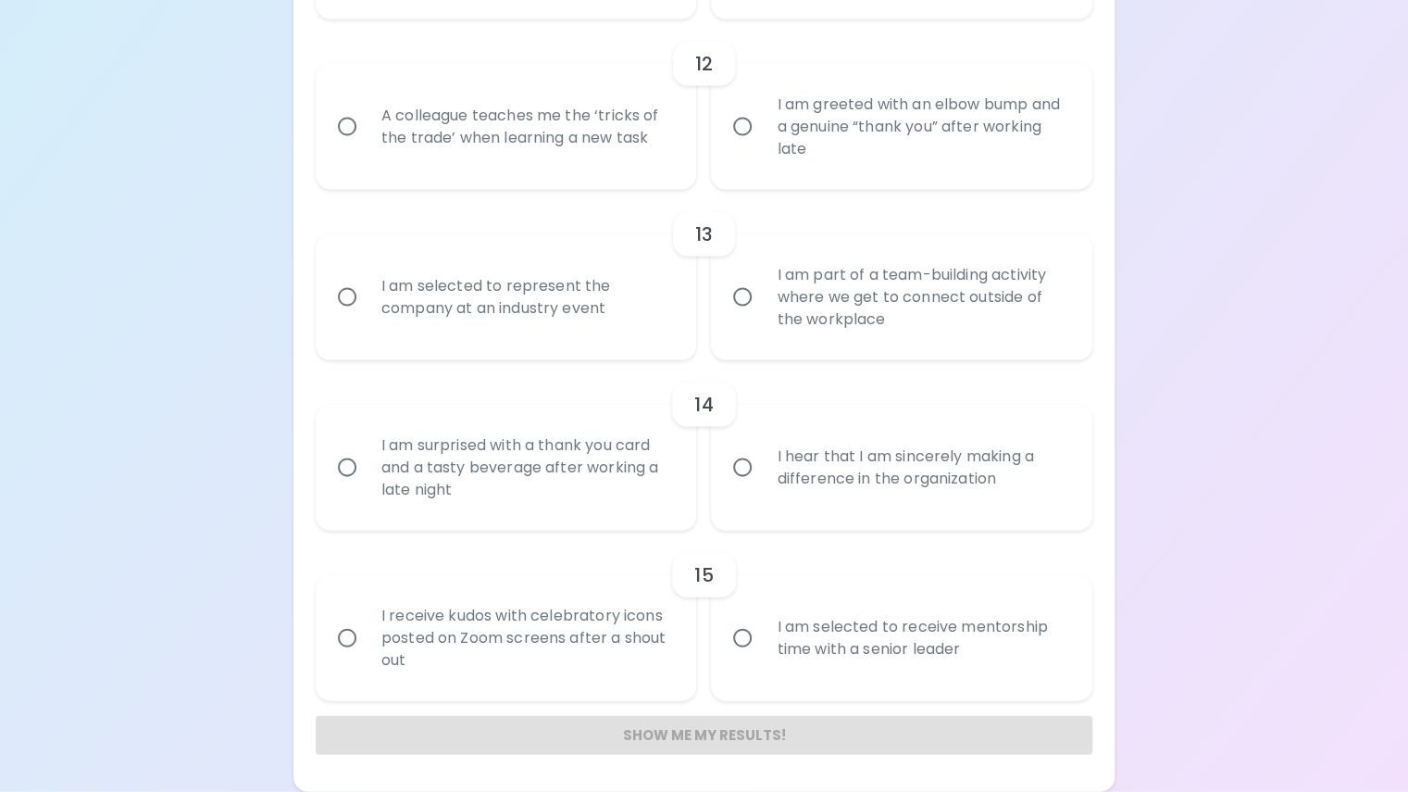
scroll to position [2389, 0]
radio input "true"
radio input "false"
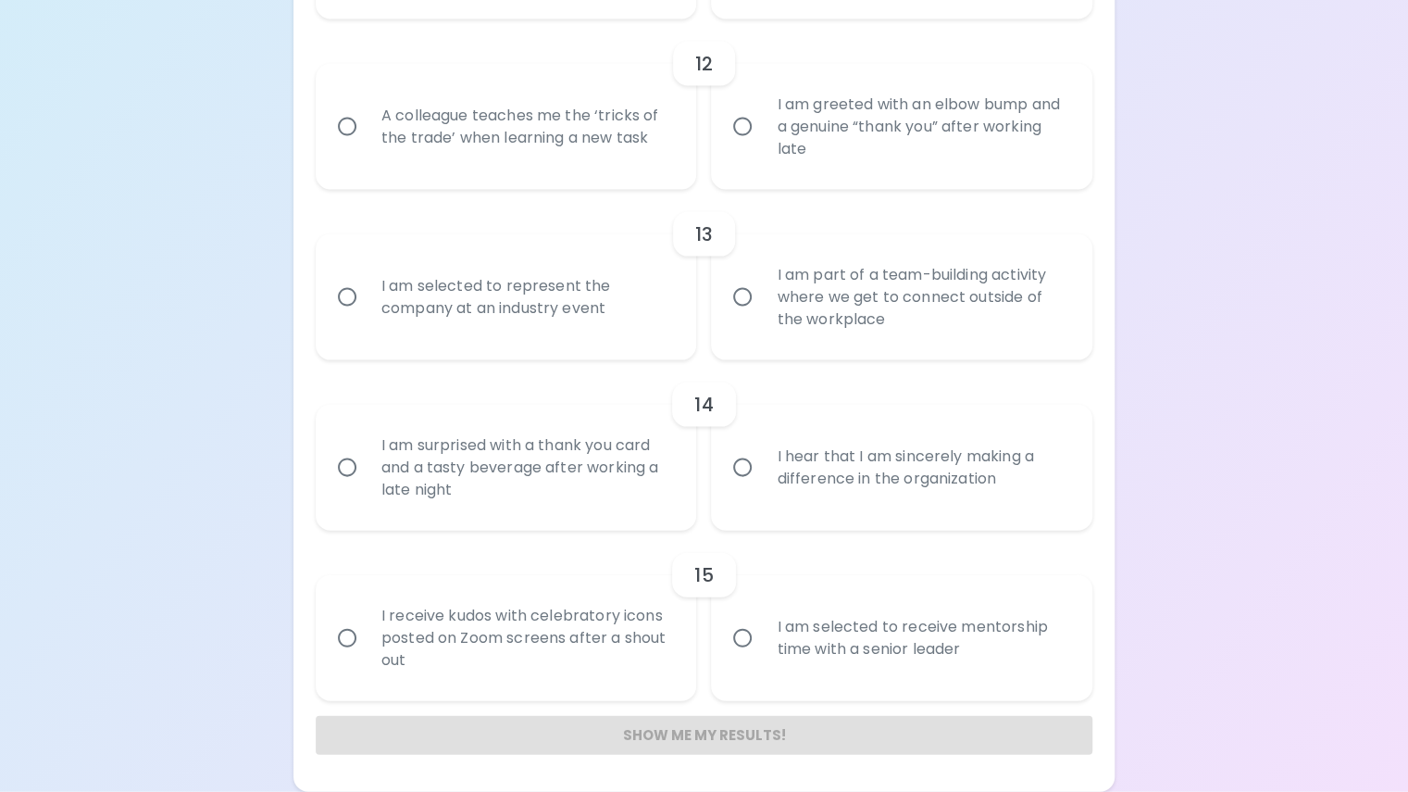
radio input "false"
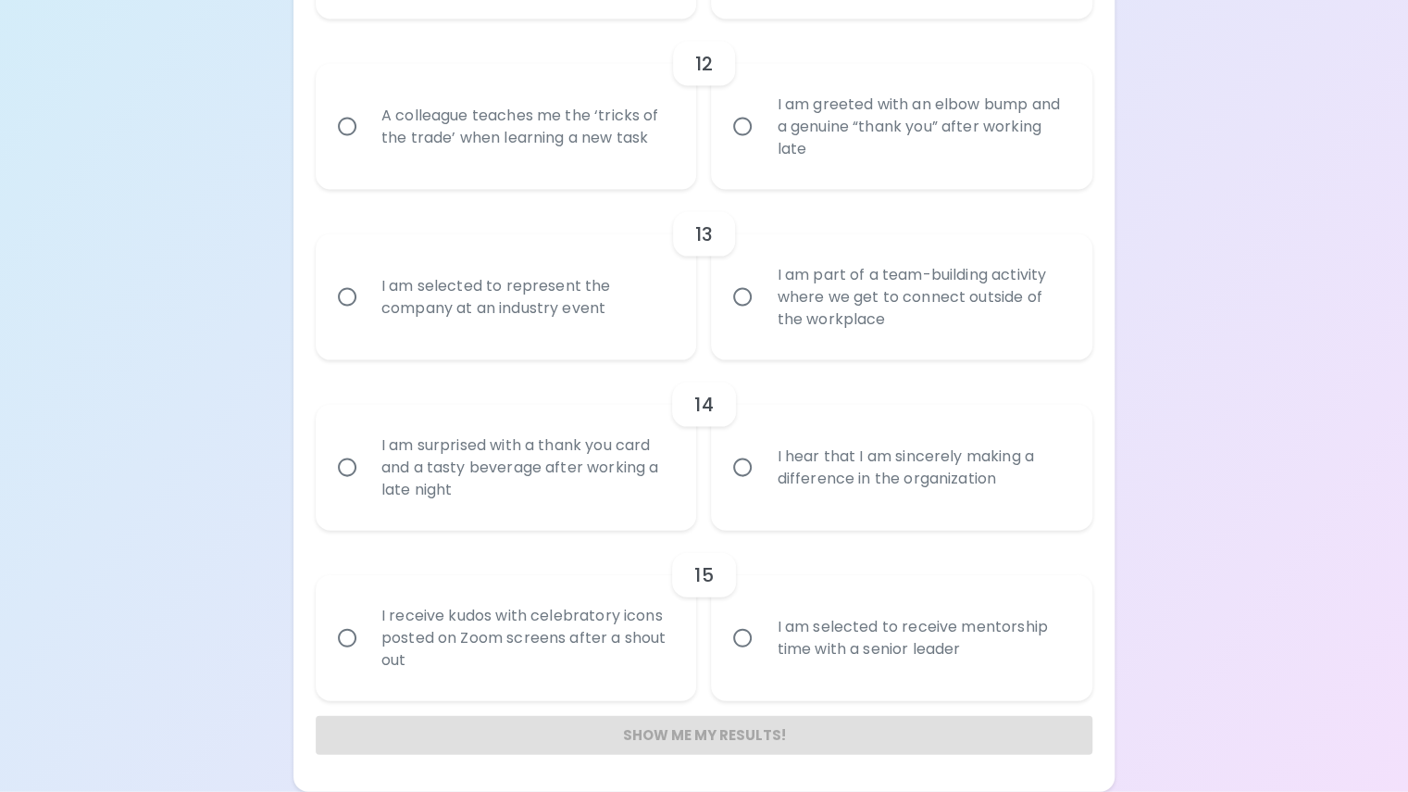
radio input "false"
radio input "true"
click at [367, 146] on input "A colleague teaches me the ‘tricks of the trade’ when learning a new task" at bounding box center [347, 126] width 39 height 39
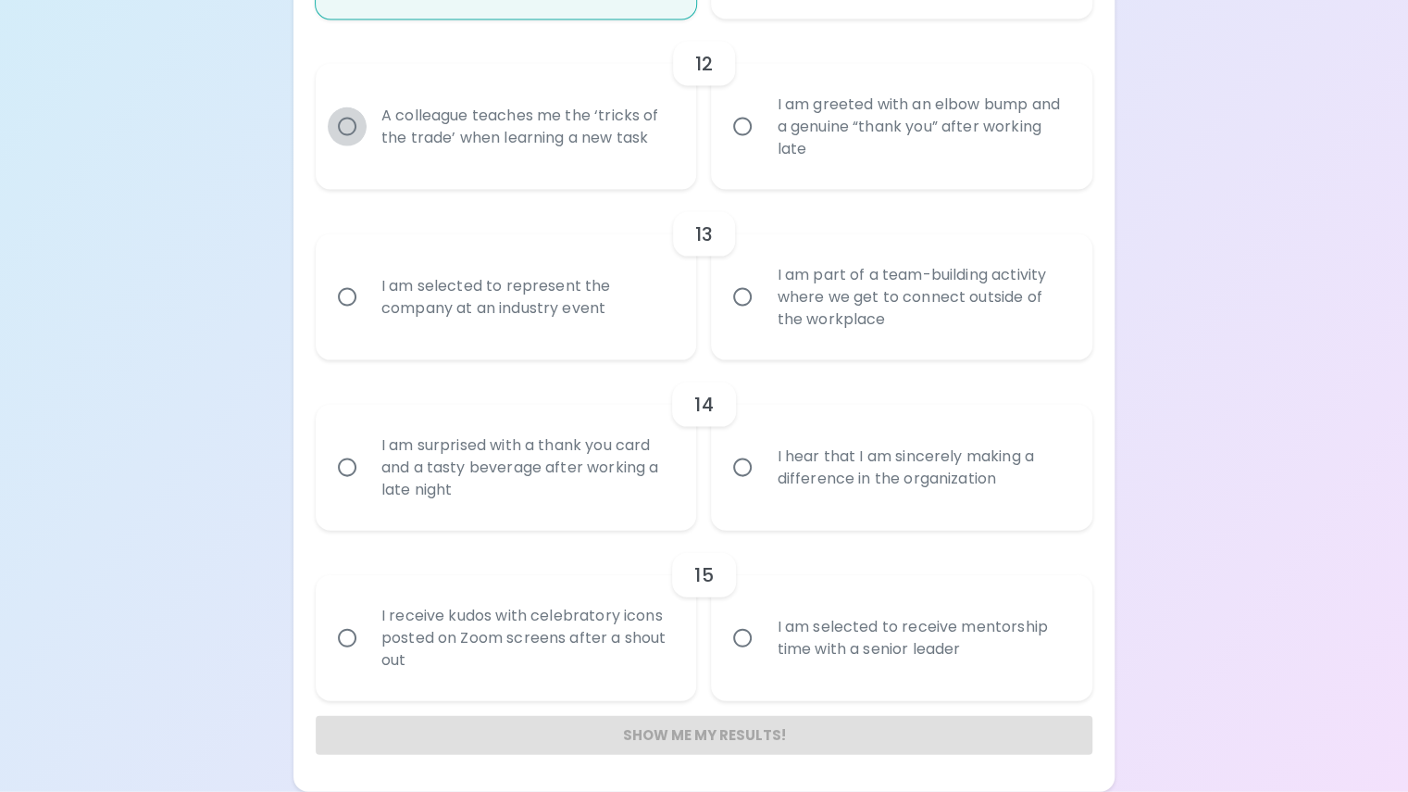
radio input "false"
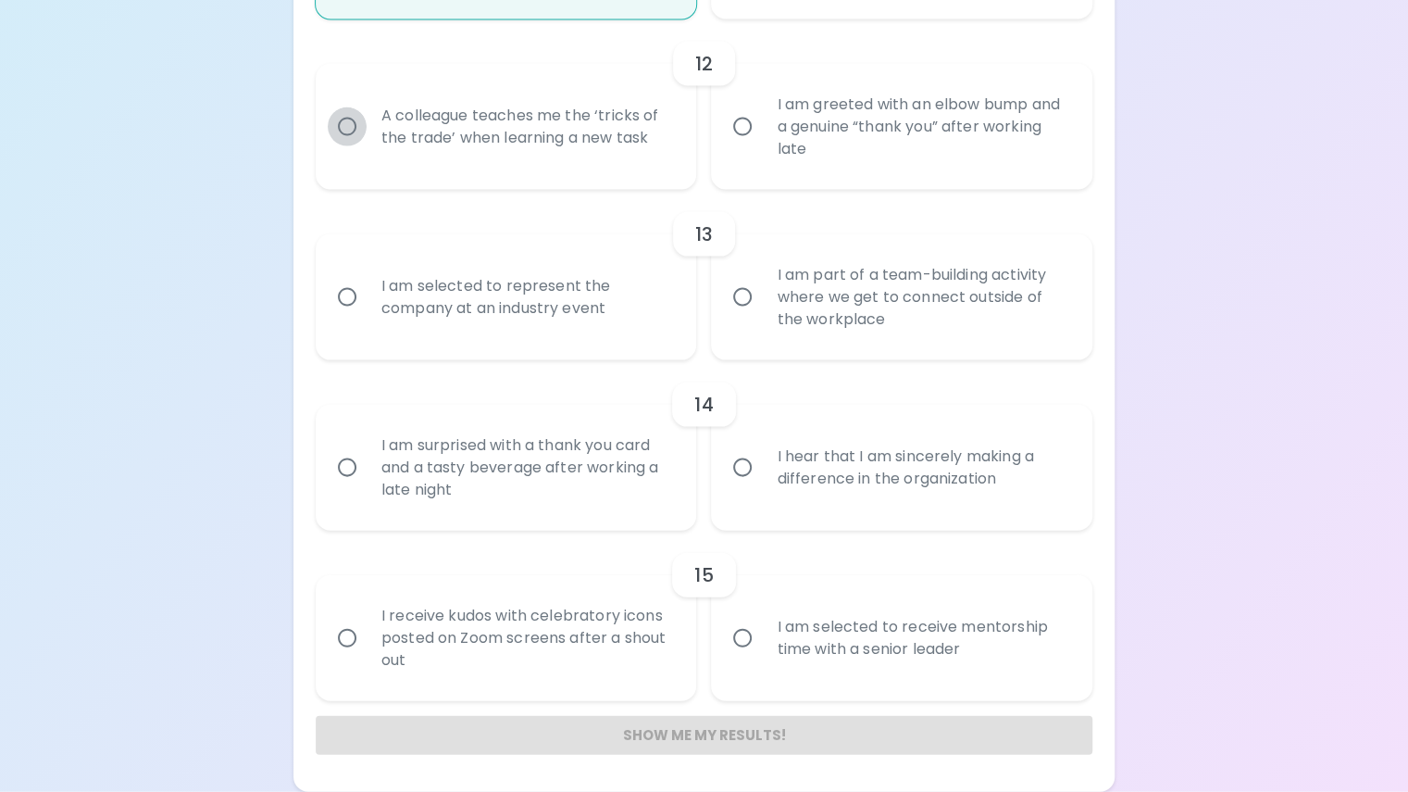
radio input "false"
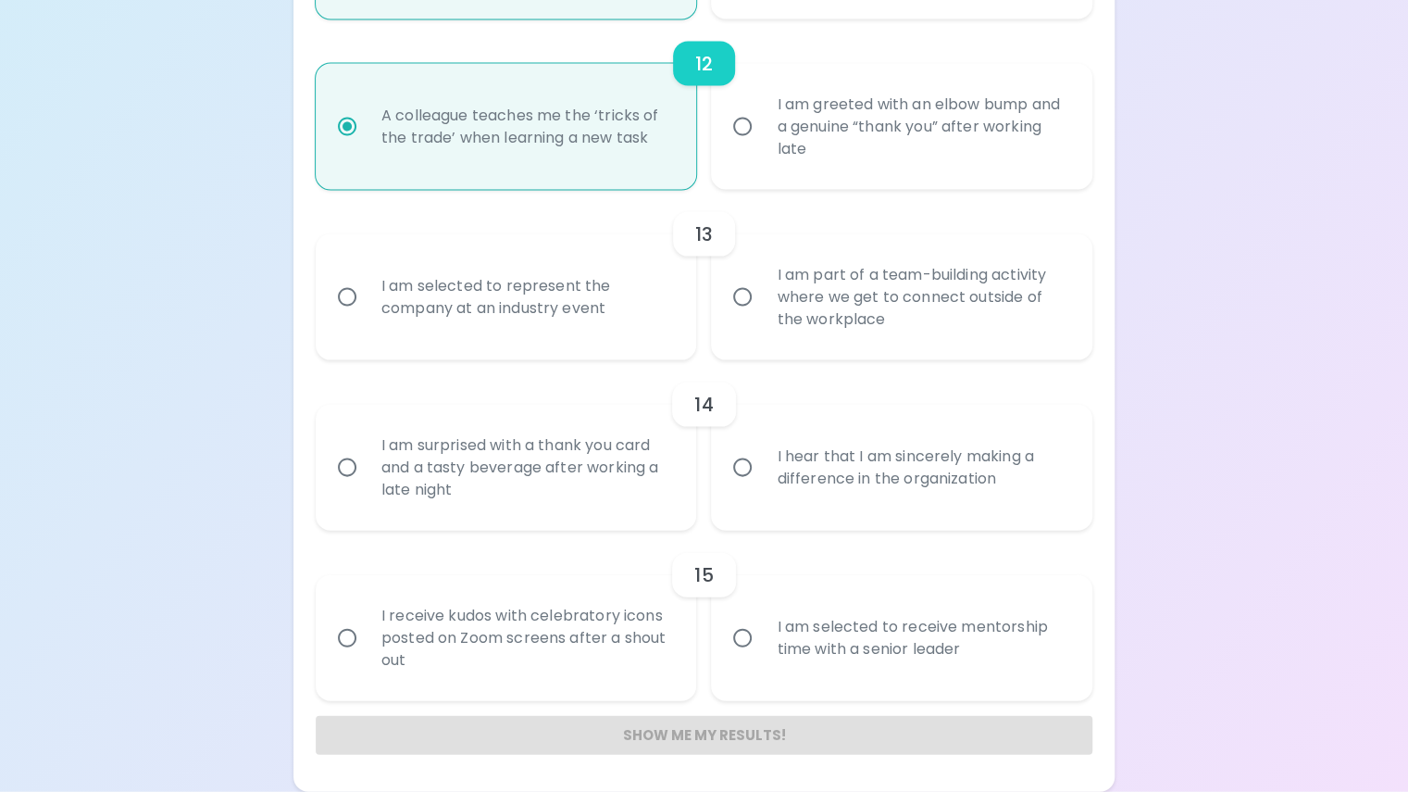
scroll to position [2685, 0]
radio input "true"
click at [744, 279] on input "I am part of a team-building activity where we get to connect outside of the wo…" at bounding box center [742, 297] width 39 height 39
radio input "false"
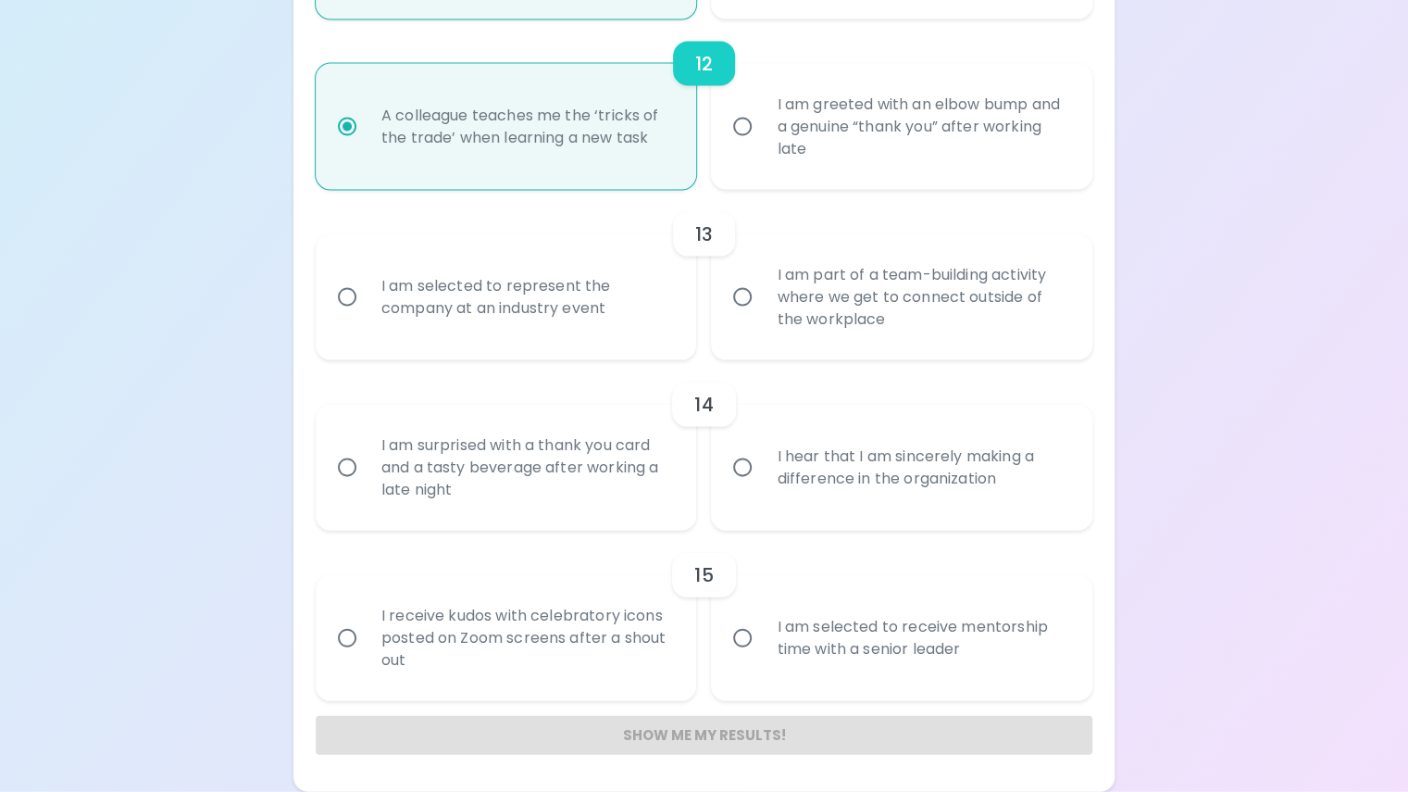
radio input "false"
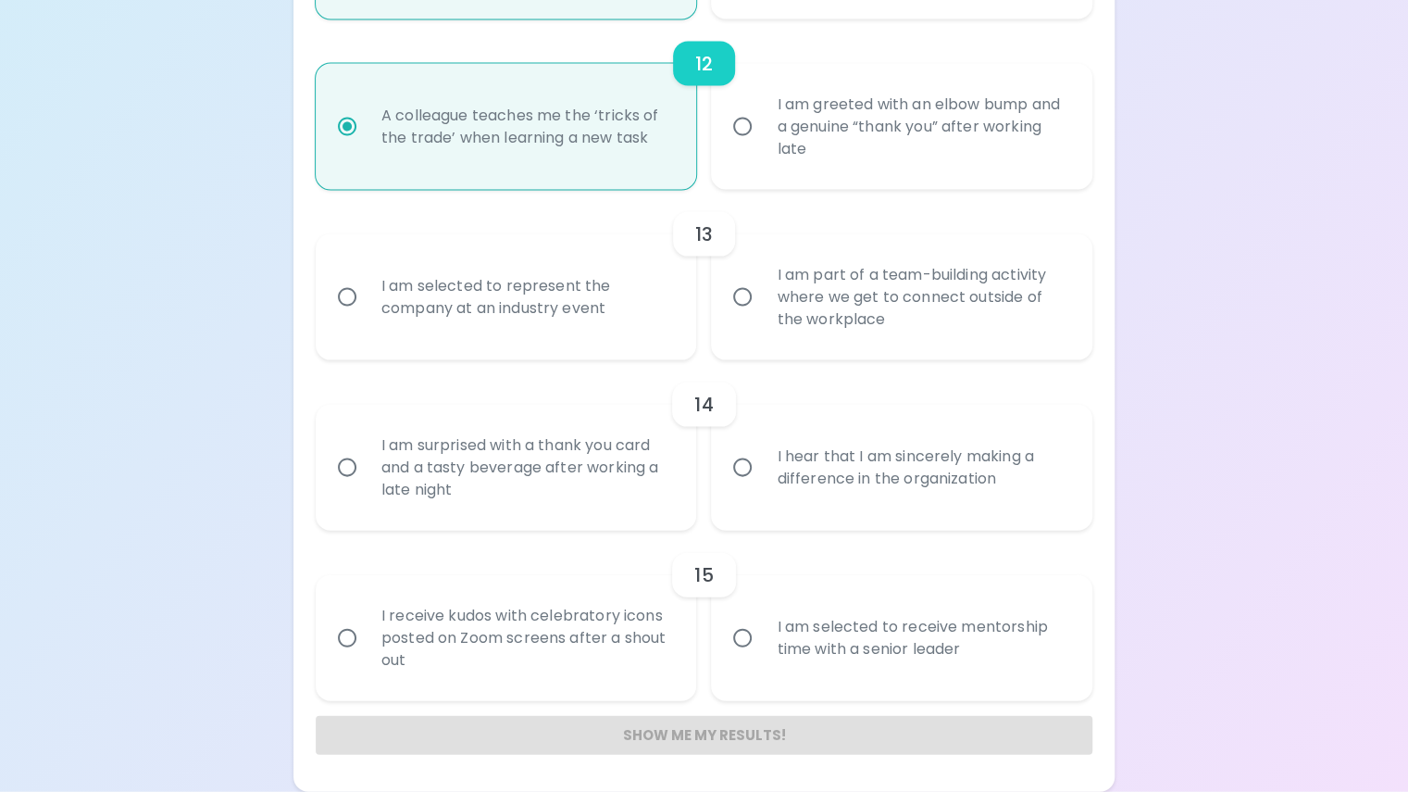
radio input "false"
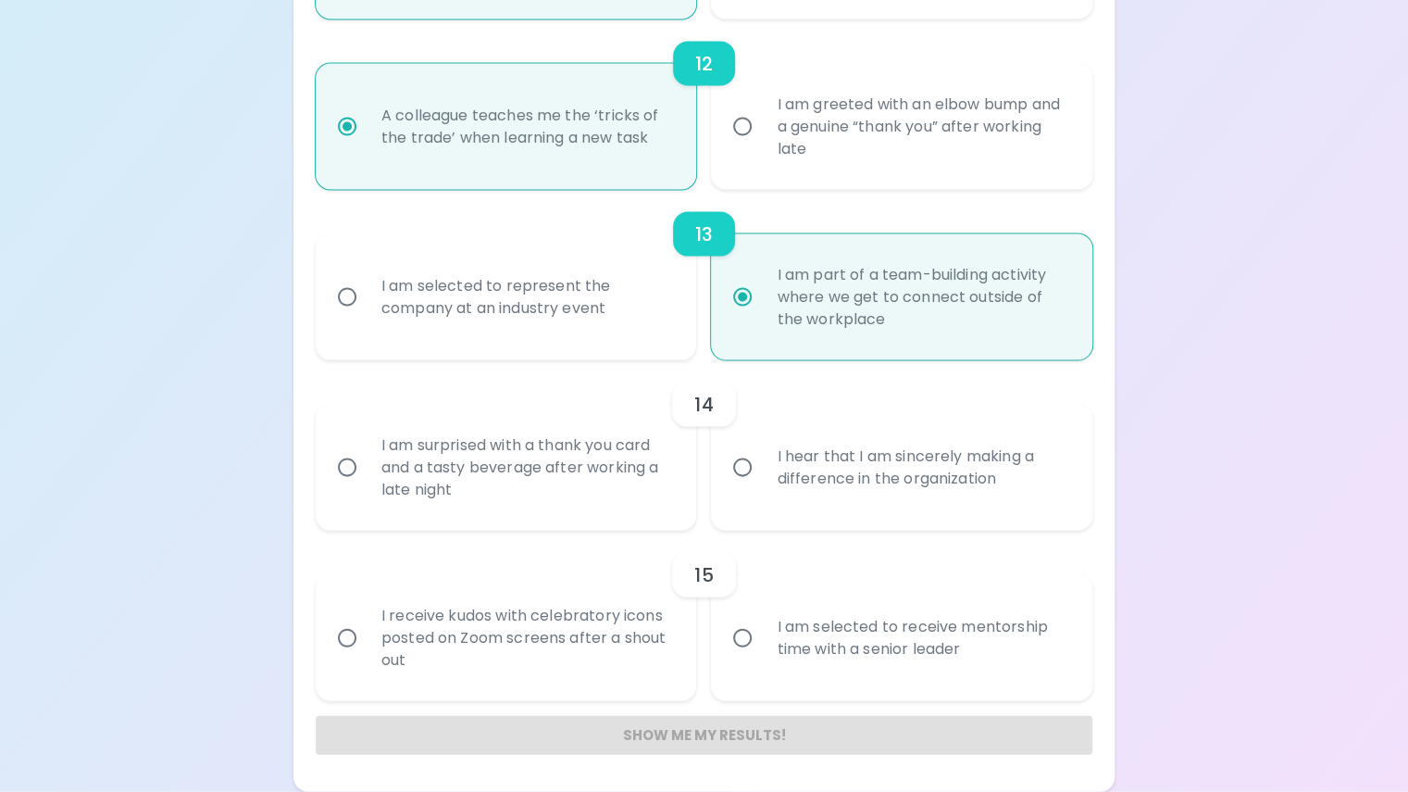
scroll to position [2756, 0]
radio input "true"
click at [746, 448] on input "I hear that I am sincerely making a difference in the organization" at bounding box center [742, 467] width 39 height 39
radio input "false"
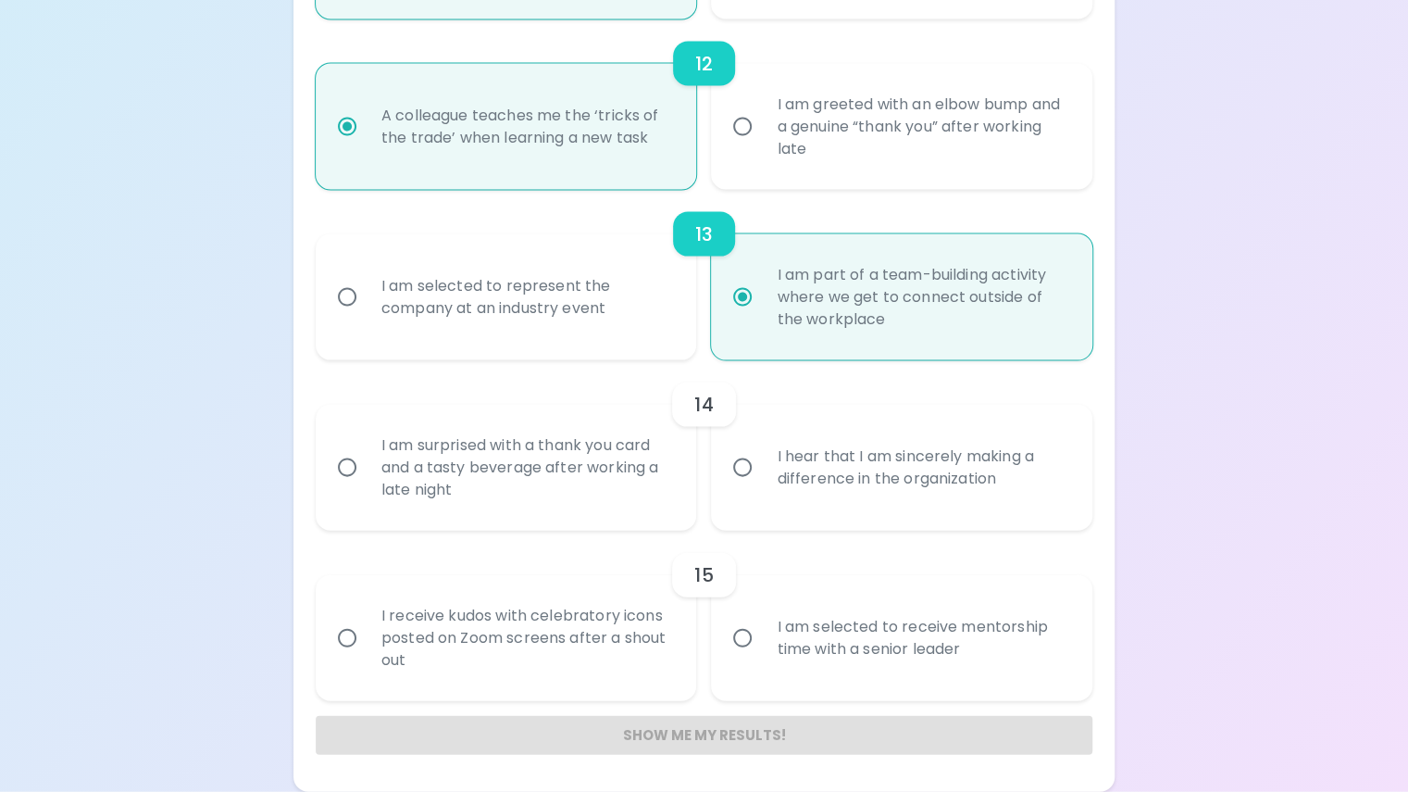
radio input "false"
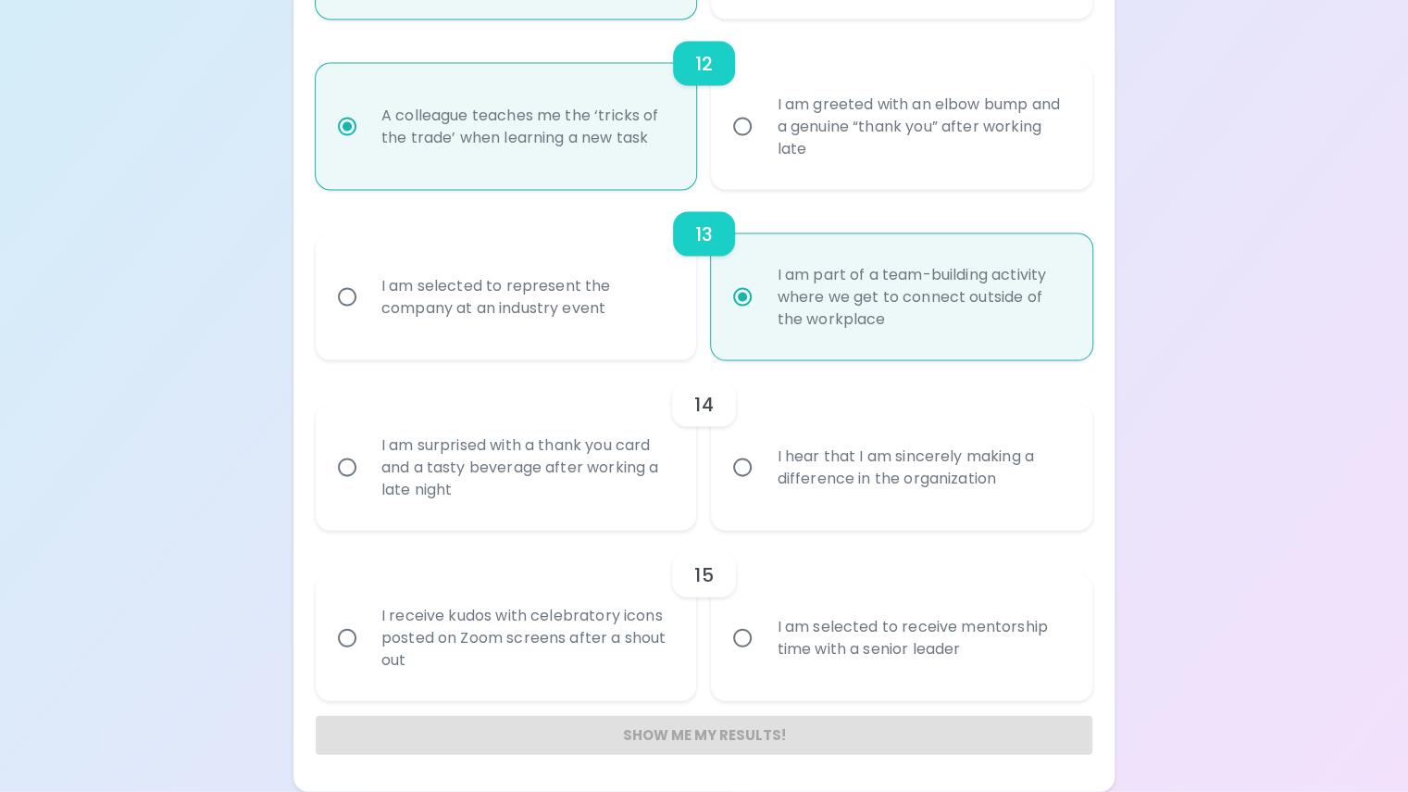
radio input "false"
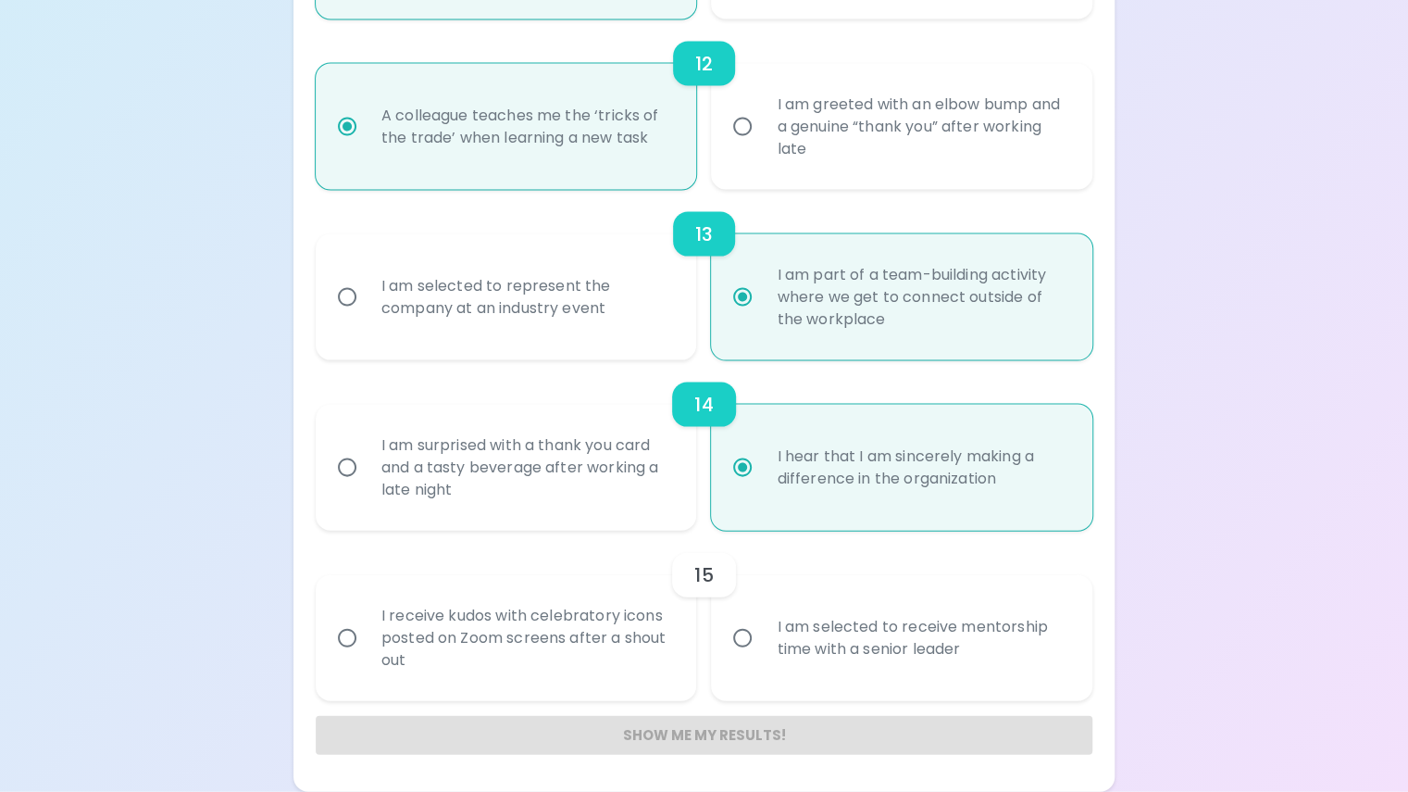
radio input "true"
click at [749, 618] on input "I am selected to receive mentorship time with a senior leader" at bounding box center [742, 637] width 39 height 39
radio input "false"
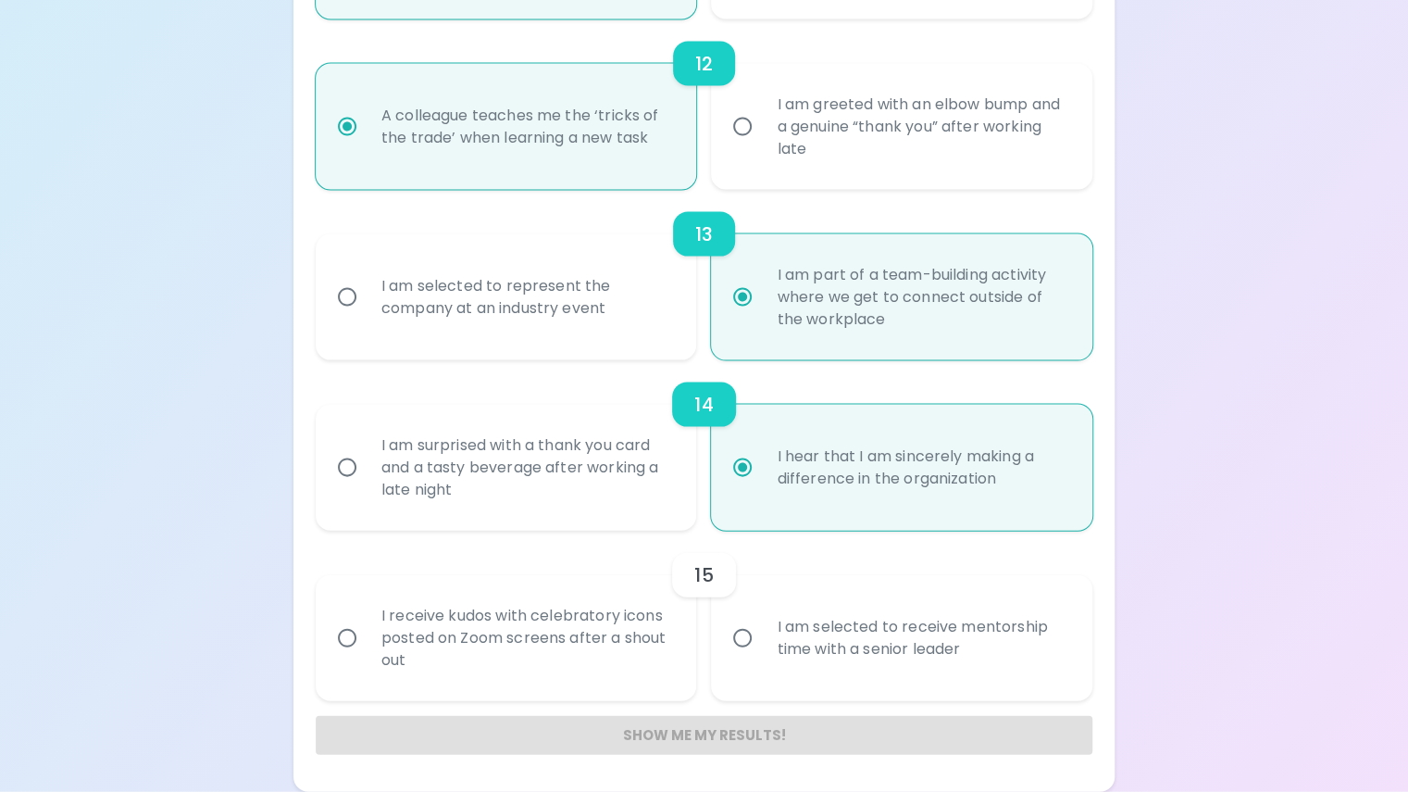
radio input "false"
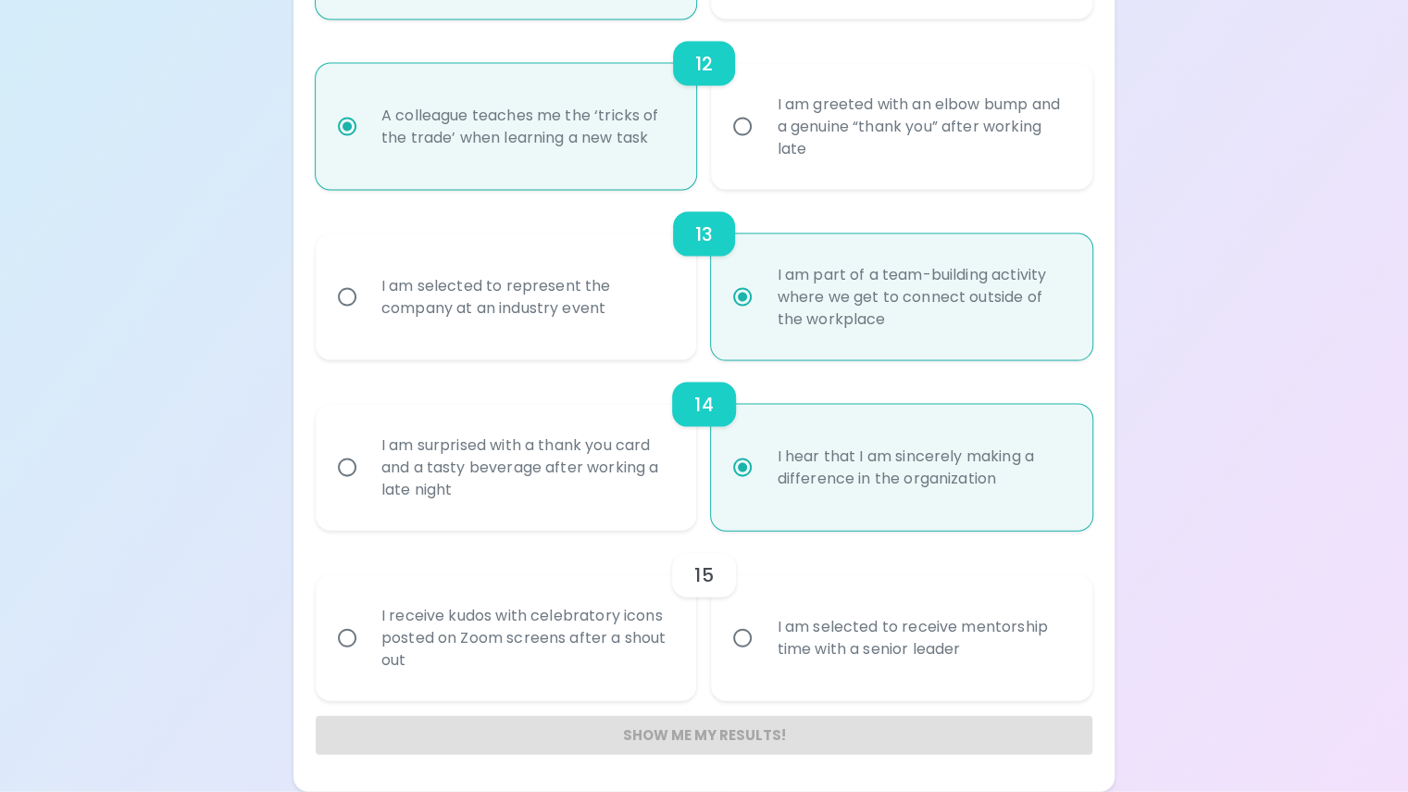
radio input "false"
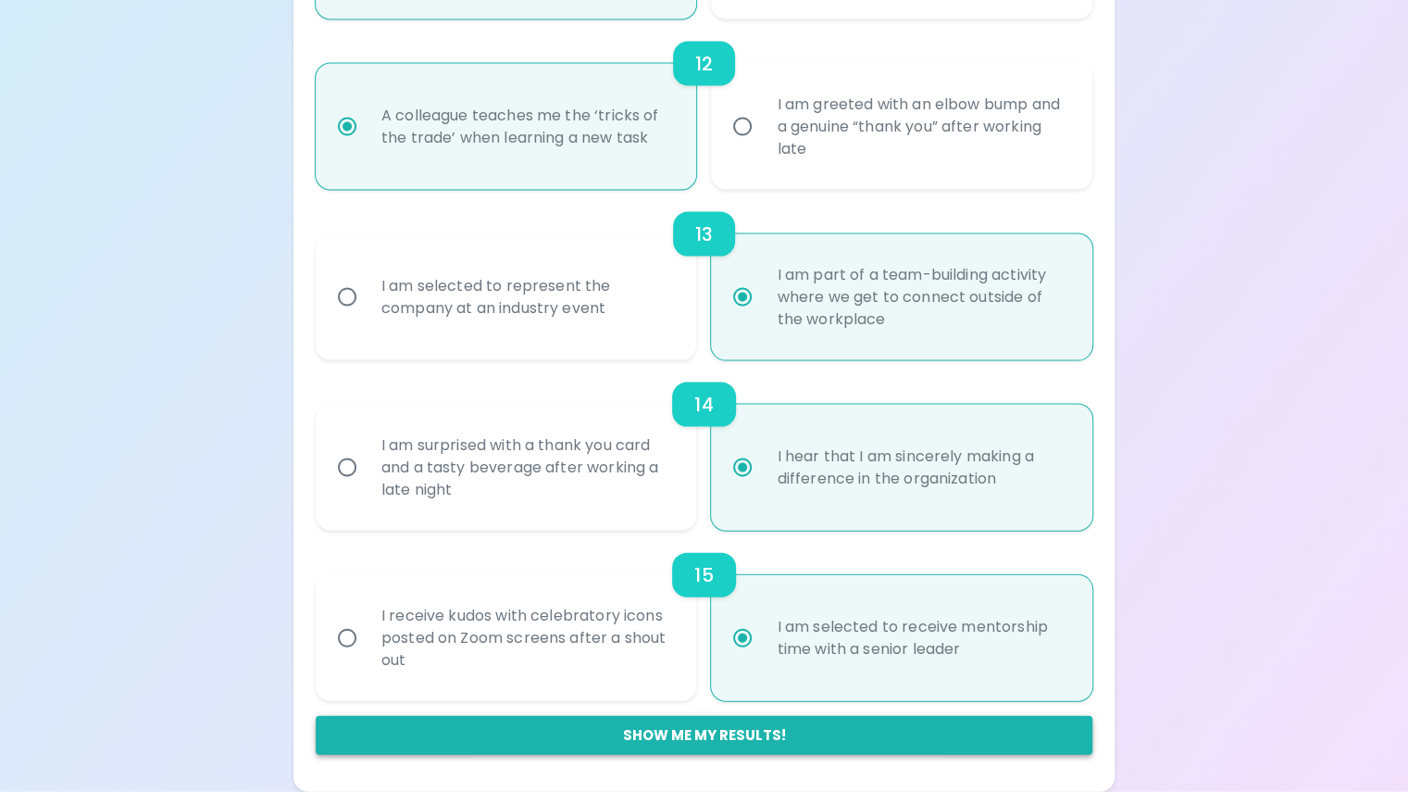
radio input "true"
click at [737, 735] on button "Show me my results!" at bounding box center [704, 735] width 777 height 39
radio input "false"
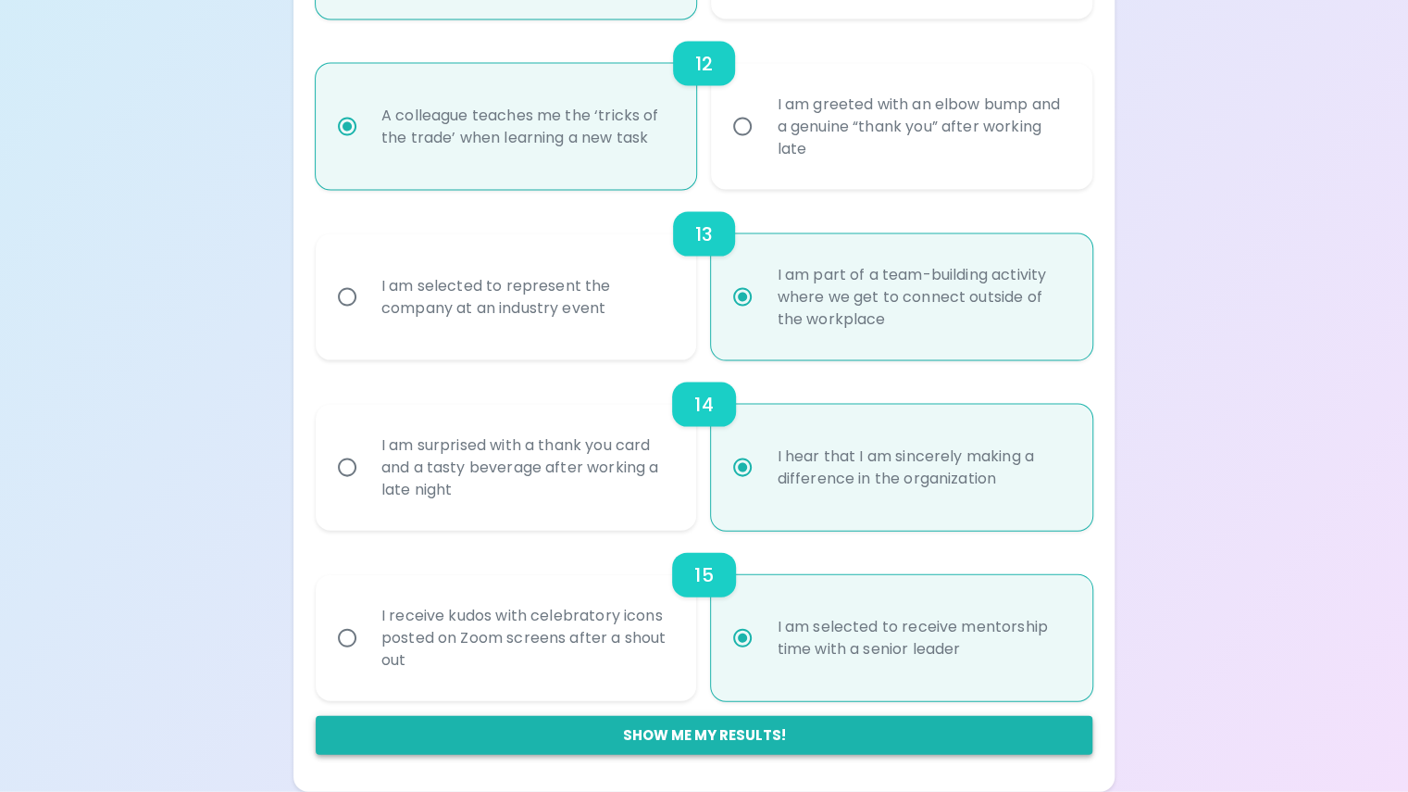
radio input "false"
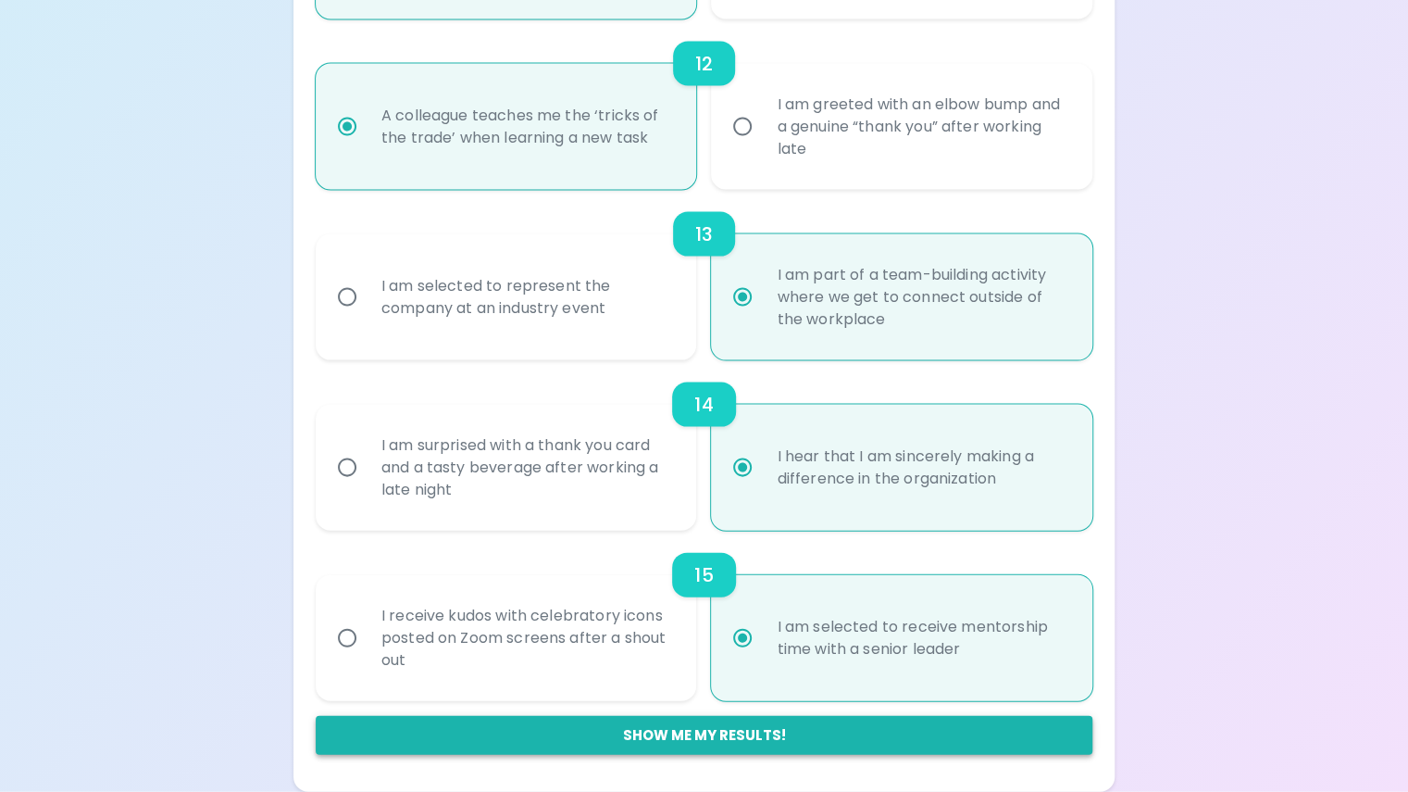
radio input "false"
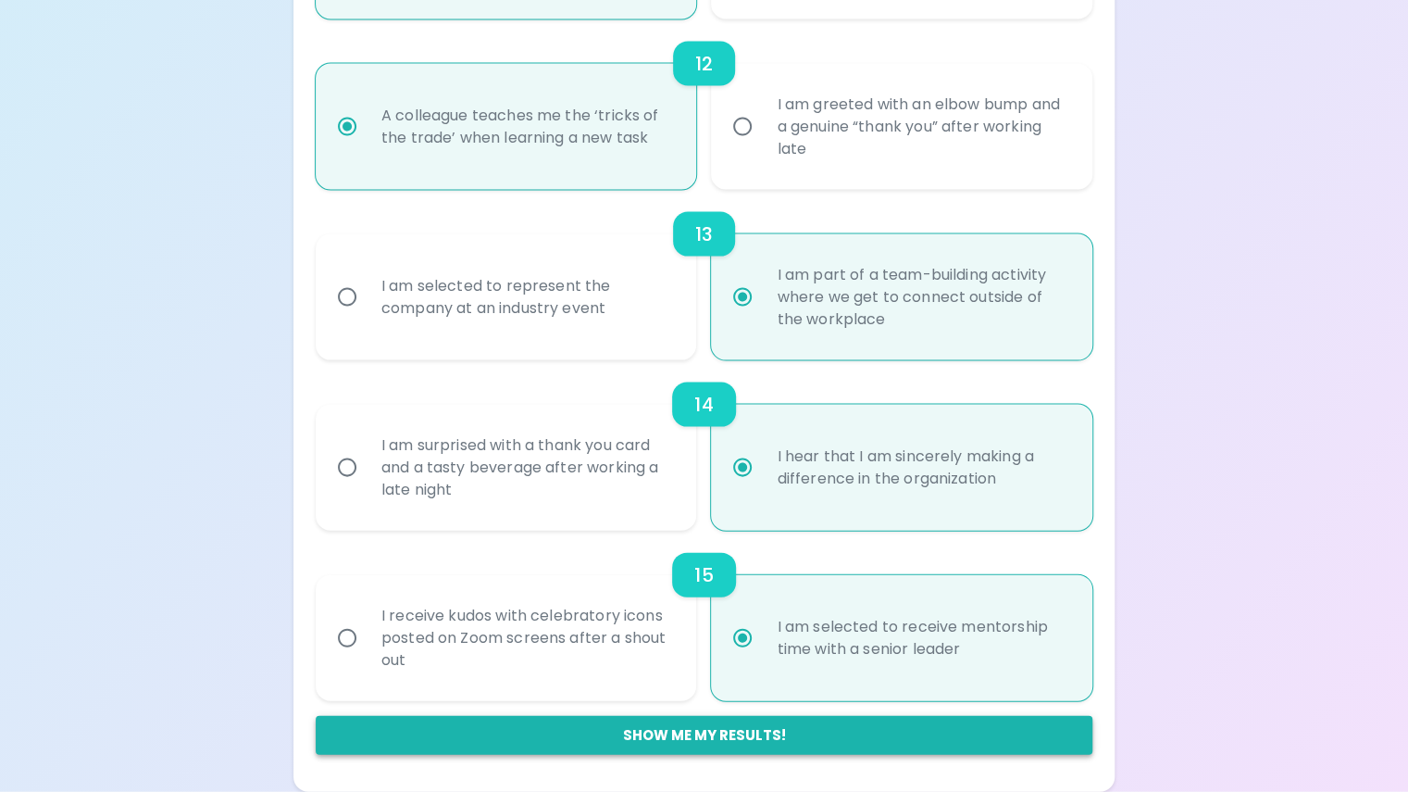
radio input "false"
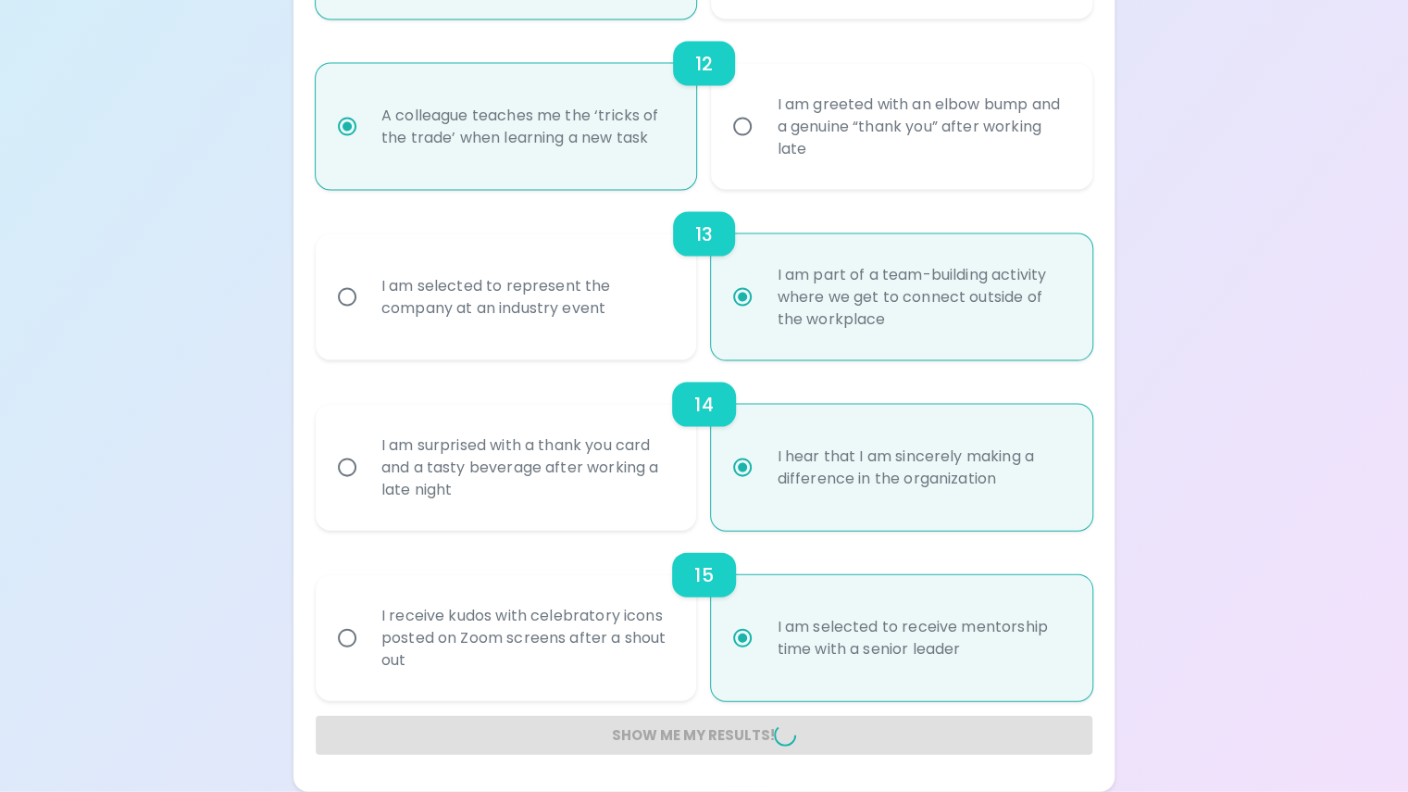
radio input "false"
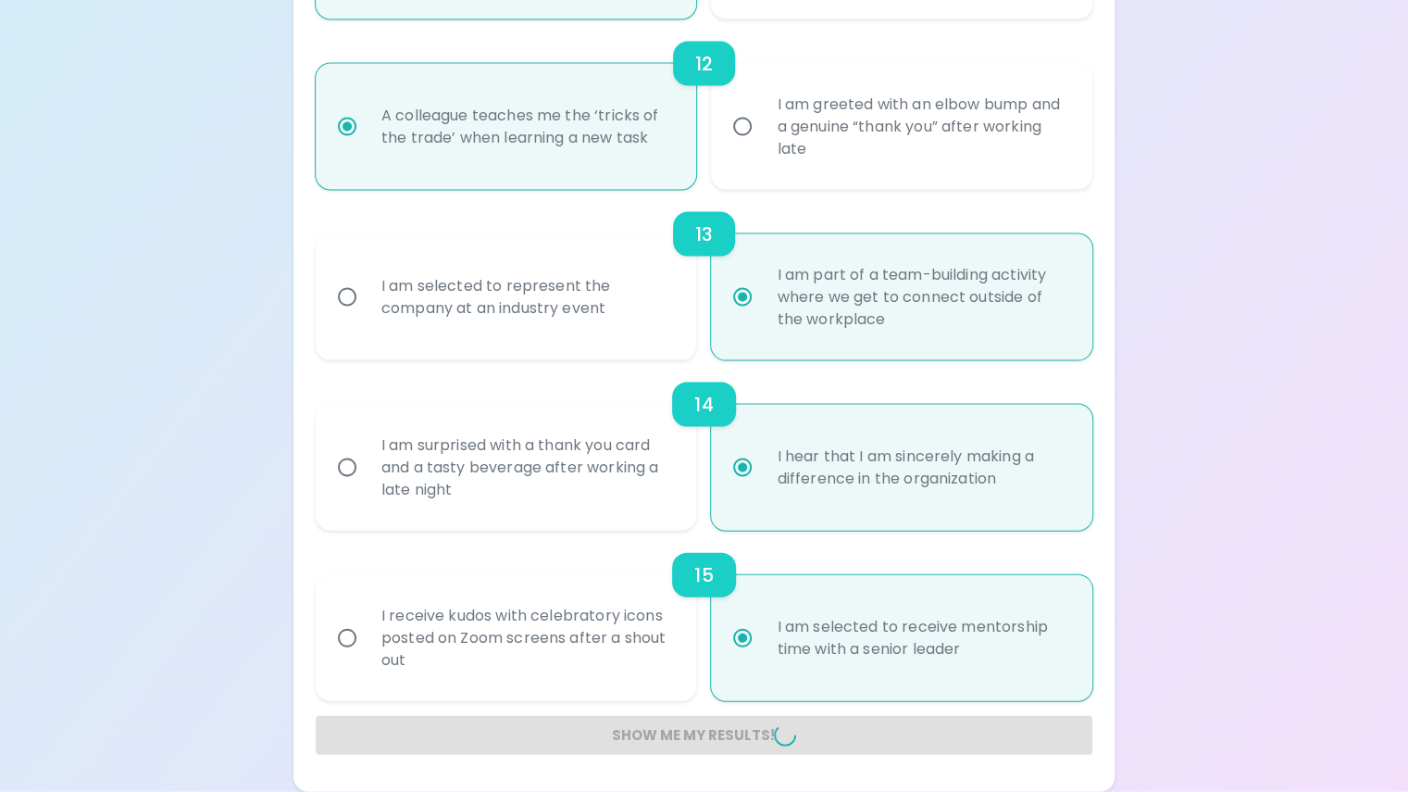
radio input "false"
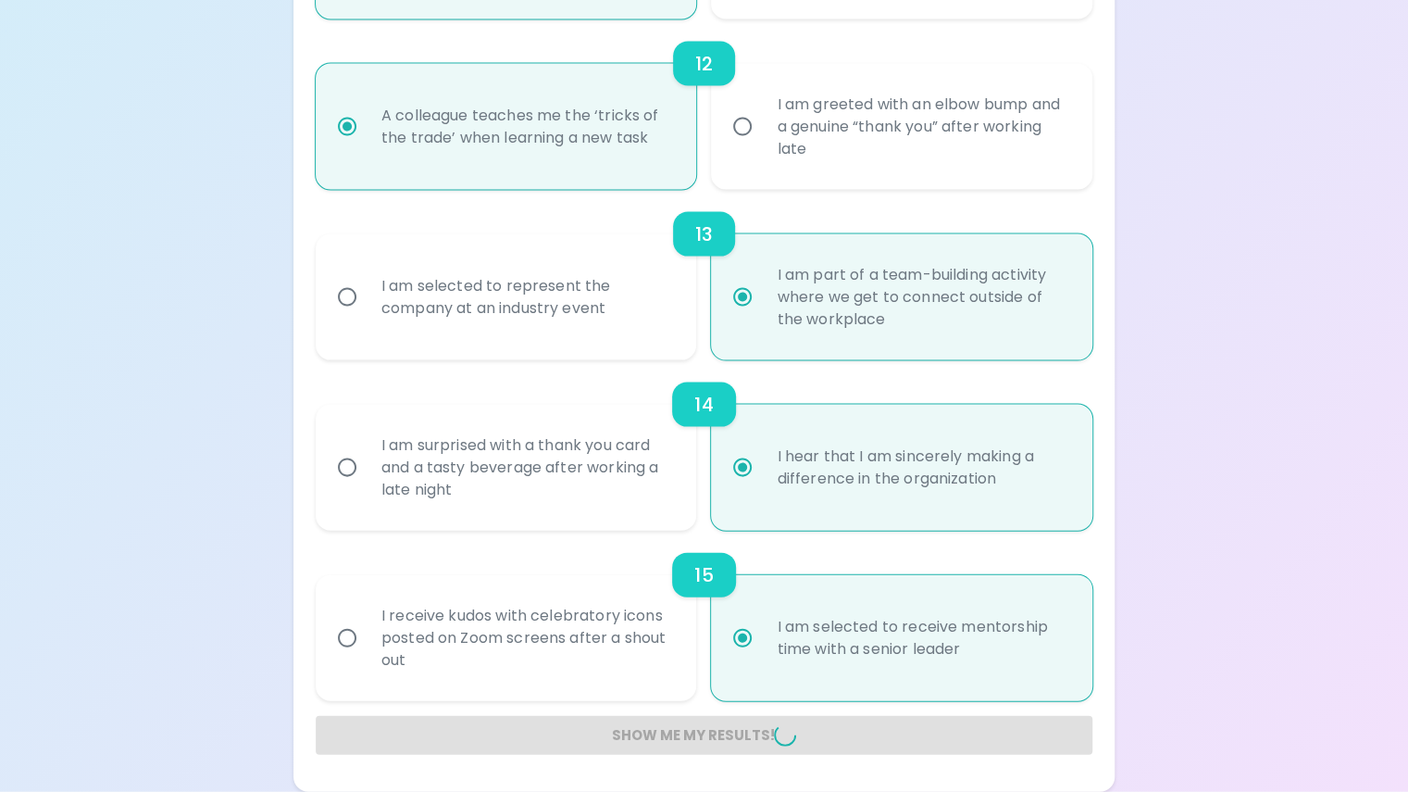
radio input "false"
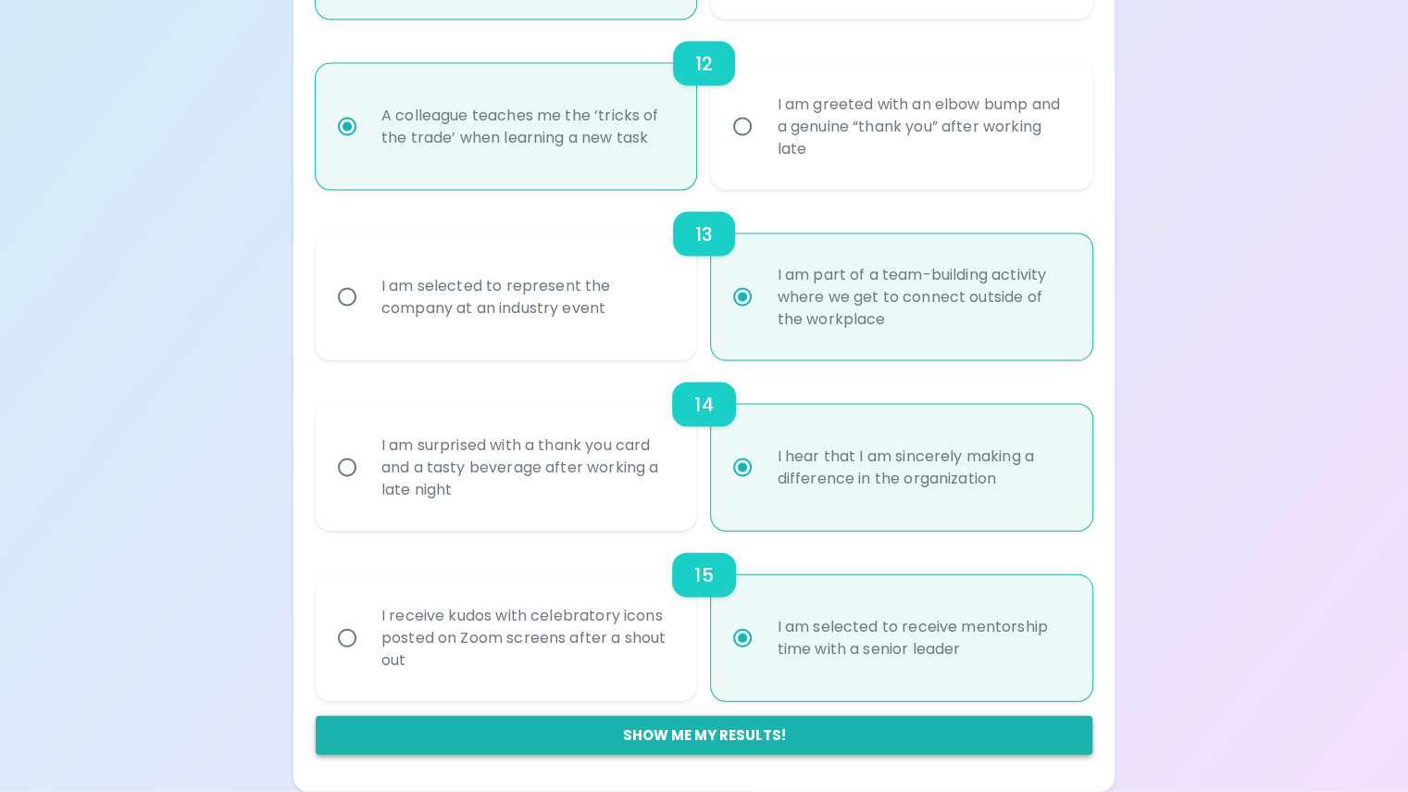
scroll to position [567, 0]
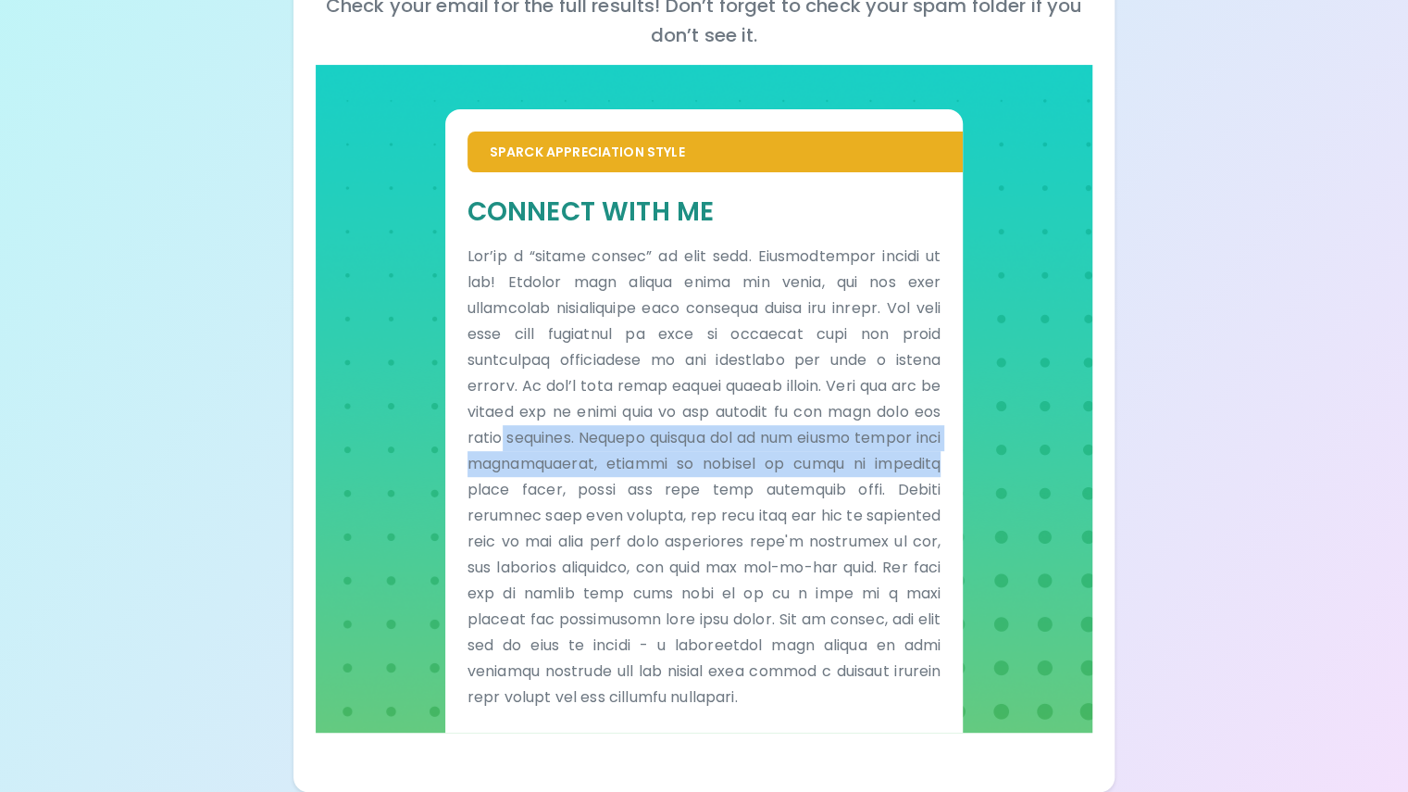
drag, startPoint x: 1407, startPoint y: 367, endPoint x: 1408, endPoint y: 276, distance: 90.7
click at [1407, 276] on html "Your Sparck Appreciation Style Results Check your email for the full results! D…" at bounding box center [704, 247] width 1408 height 1089
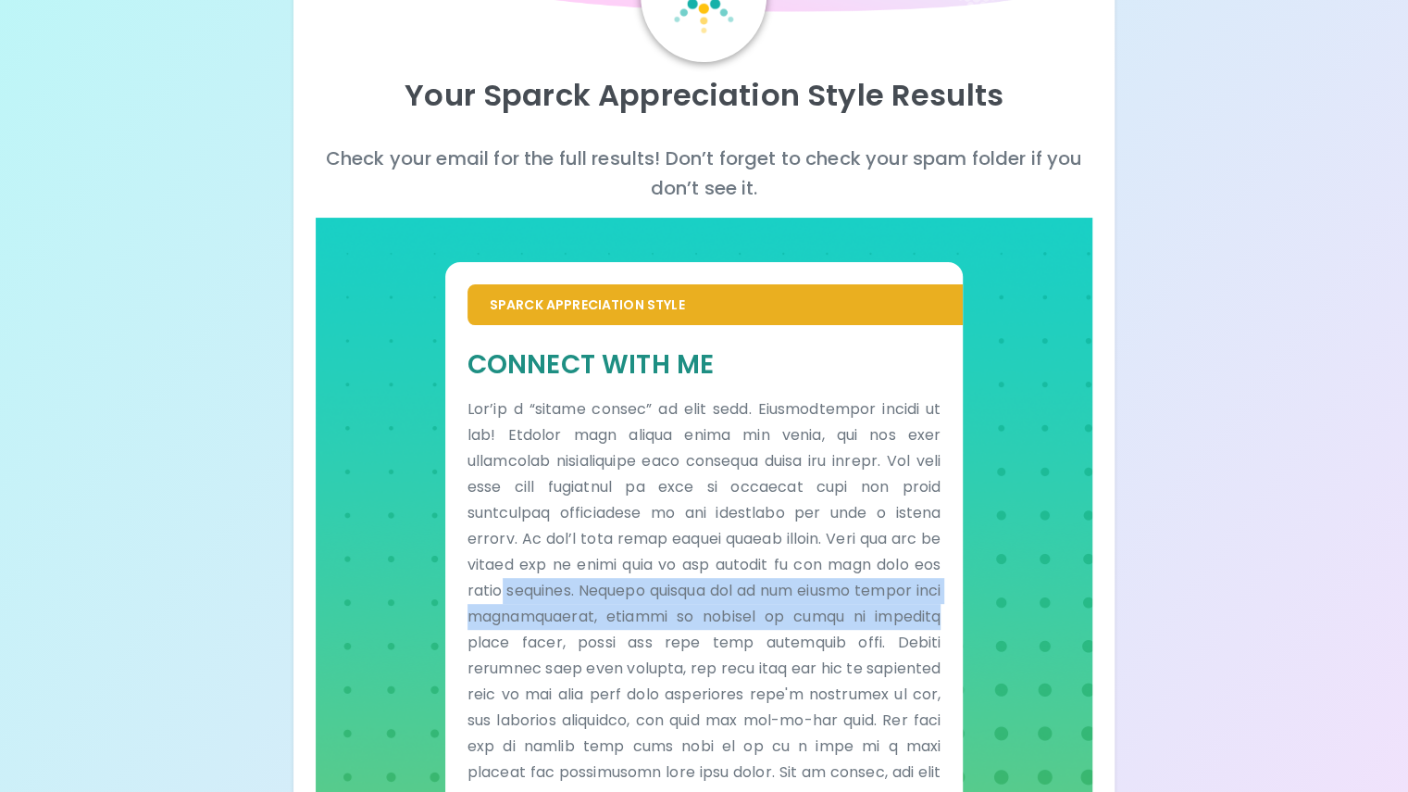
scroll to position [130, 0]
